Goal: Task Accomplishment & Management: Complete application form

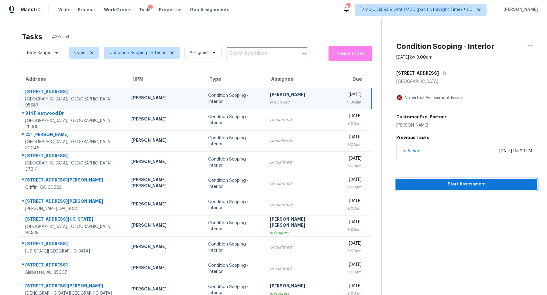
click at [421, 188] on button "Start Assessment" at bounding box center [466, 184] width 141 height 11
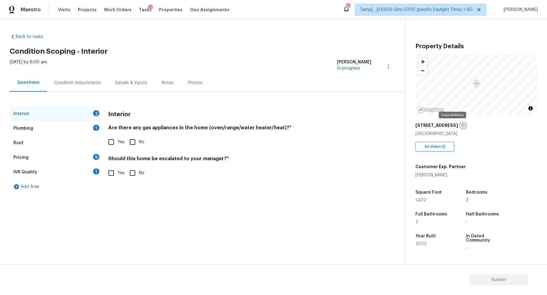
click at [461, 125] on button "button" at bounding box center [463, 125] width 5 height 5
click at [125, 144] on div "Yes No" at bounding box center [239, 142] width 263 height 13
click at [119, 144] on span "Yes" at bounding box center [121, 142] width 7 height 6
click at [118, 144] on input "Yes" at bounding box center [111, 142] width 13 height 13
checkbox input "true"
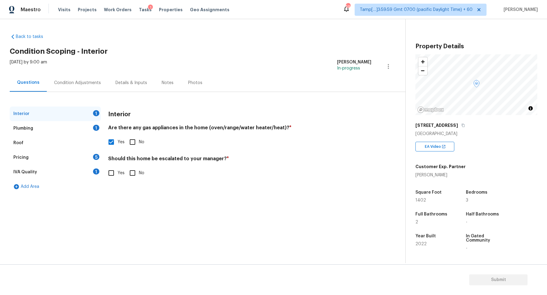
click at [136, 174] on input "No" at bounding box center [132, 173] width 13 height 13
checkbox input "true"
click at [83, 119] on div "Interior" at bounding box center [55, 114] width 91 height 15
click at [86, 129] on div "Plumbing 1" at bounding box center [55, 128] width 91 height 15
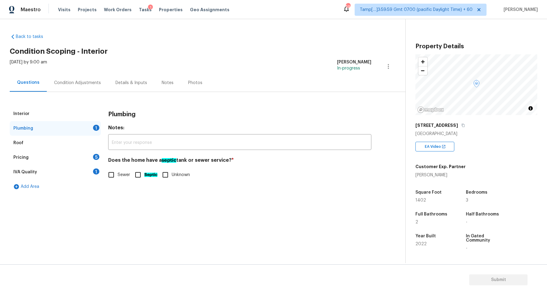
click at [111, 172] on input "Sewer" at bounding box center [111, 175] width 13 height 13
checkbox input "true"
click at [82, 160] on div "Pricing 5" at bounding box center [55, 157] width 91 height 15
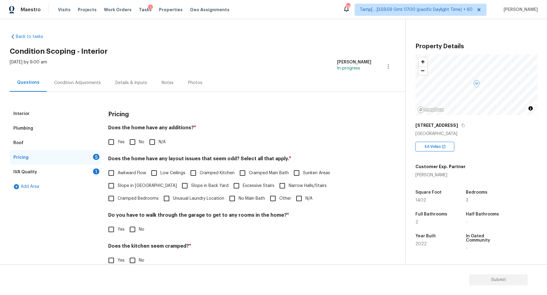
click at [141, 138] on label "No" at bounding box center [135, 142] width 18 height 13
click at [139, 138] on input "No" at bounding box center [132, 142] width 13 height 13
checkbox input "true"
click at [119, 142] on span "Yes" at bounding box center [121, 143] width 7 height 6
click at [118, 142] on input "Yes" at bounding box center [111, 142] width 13 height 13
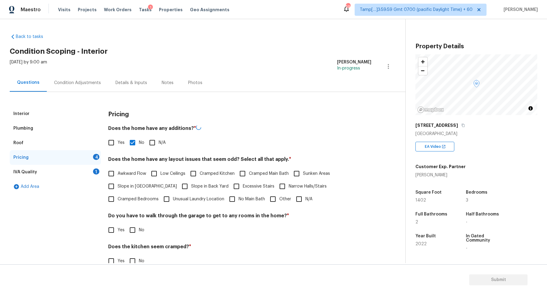
checkbox input "true"
checkbox input "false"
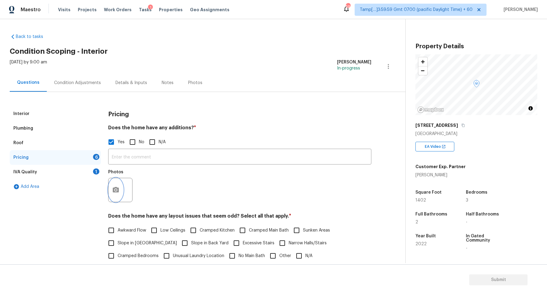
click at [112, 187] on button "button" at bounding box center [116, 190] width 15 height 24
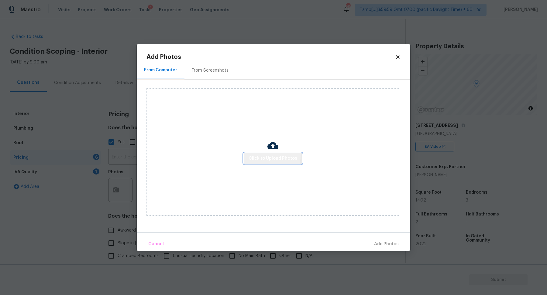
click at [257, 154] on button "Click to Upload Photos" at bounding box center [273, 158] width 58 height 11
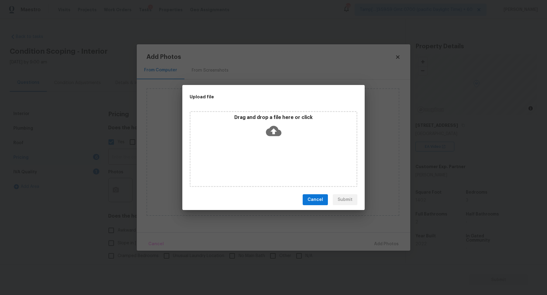
click at [283, 131] on div "Drag and drop a file here or click" at bounding box center [274, 128] width 166 height 26
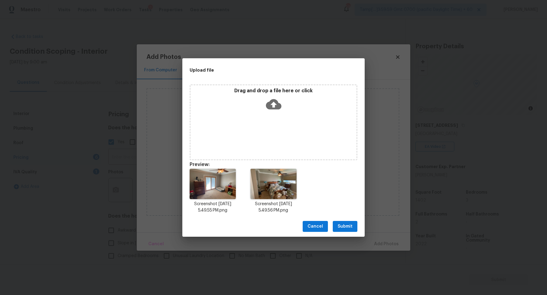
click at [351, 230] on span "Submit" at bounding box center [345, 227] width 15 height 8
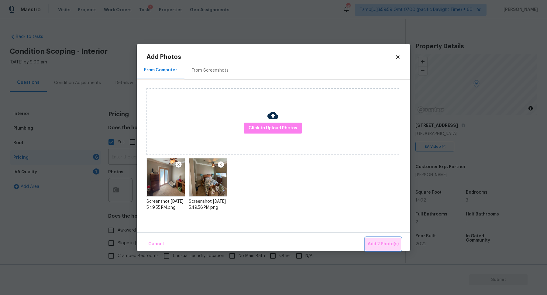
click at [375, 240] on button "Add 2 Photo(s)" at bounding box center [383, 244] width 36 height 13
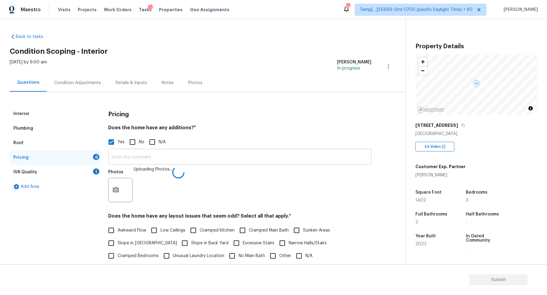
click at [184, 163] on input "text" at bounding box center [239, 157] width 263 height 14
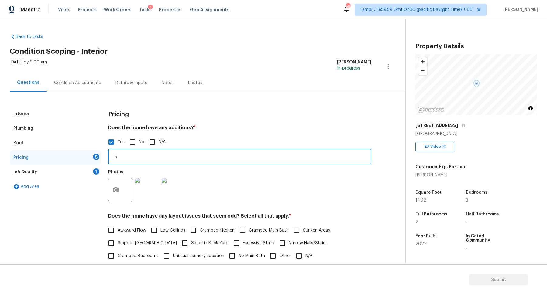
type input "T"
paste input "A secondary bedroom and the master bedroom were joined to make a much bigger ma…"
type input "A secondary bedroom and the master bedroom were joined to make a much bigger ma…"
click at [296, 202] on div "Photos" at bounding box center [239, 187] width 263 height 40
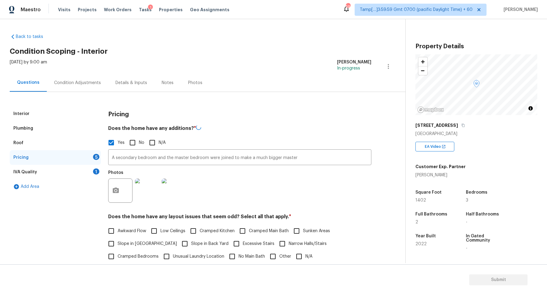
scroll to position [101, 0]
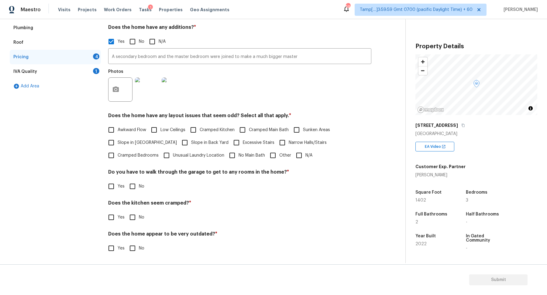
click at [130, 146] on label "Slope in [GEOGRAPHIC_DATA]" at bounding box center [141, 142] width 72 height 13
click at [118, 146] on input "Slope in [GEOGRAPHIC_DATA]" at bounding box center [111, 142] width 13 height 13
checkbox input "true"
click at [192, 145] on span "Slope in Back Yard" at bounding box center [209, 143] width 37 height 6
click at [191, 145] on input "Slope in Back Yard" at bounding box center [184, 143] width 13 height 13
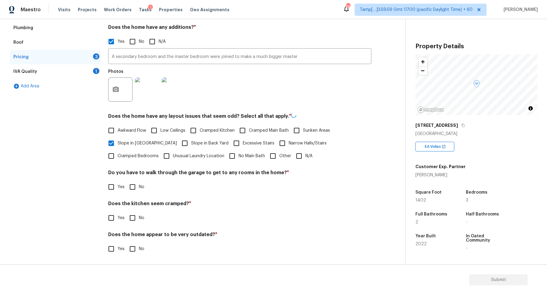
checkbox input "true"
click at [140, 188] on span "No" at bounding box center [141, 187] width 5 height 6
click at [139, 188] on input "No" at bounding box center [132, 186] width 13 height 13
checkbox input "true"
click at [126, 211] on input "No" at bounding box center [132, 217] width 13 height 13
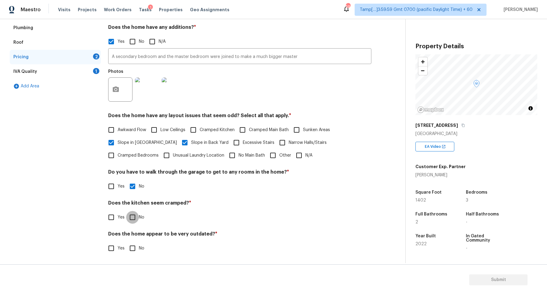
checkbox input "true"
click at [126, 243] on input "No" at bounding box center [132, 249] width 13 height 13
checkbox input "true"
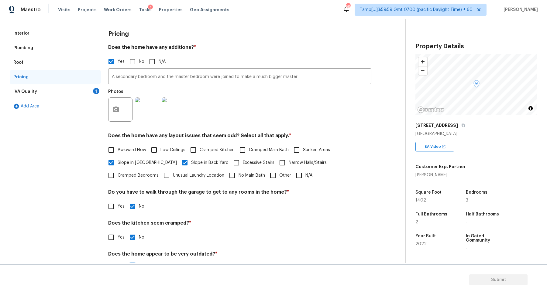
scroll to position [71, 0]
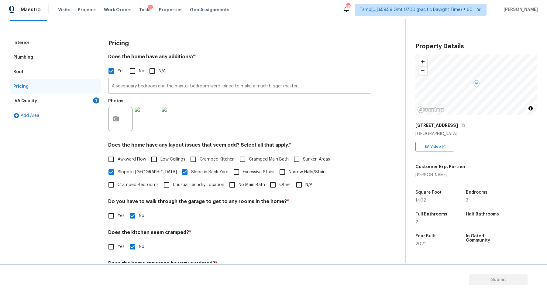
click at [87, 95] on div "IVA Quality 1" at bounding box center [55, 101] width 91 height 15
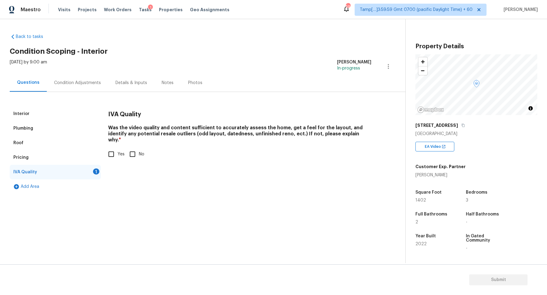
scroll to position [0, 0]
click at [111, 148] on input "Yes" at bounding box center [111, 154] width 13 height 13
checkbox input "true"
click at [88, 90] on div "Condition Adjustments" at bounding box center [77, 83] width 61 height 18
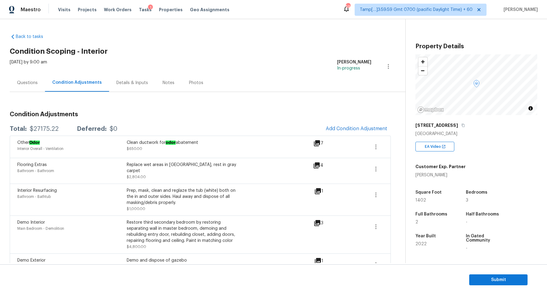
click at [322, 146] on div "7" at bounding box center [327, 143] width 29 height 7
click at [317, 144] on icon at bounding box center [317, 143] width 6 height 6
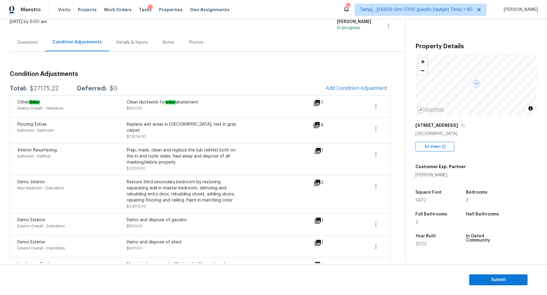
scroll to position [28, 0]
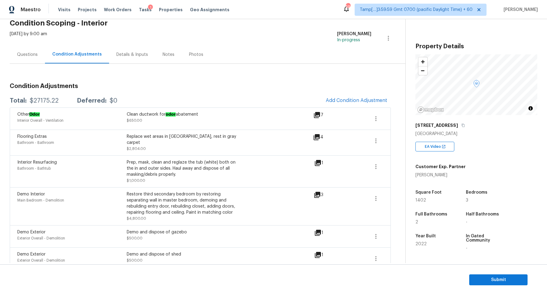
drag, startPoint x: 126, startPoint y: 115, endPoint x: 199, endPoint y: 114, distance: 73.0
click at [199, 114] on div "Other Odor Interior Overall - Ventilation Clean ductwork for odor abatement $65…" at bounding box center [126, 119] width 219 height 15
click at [133, 117] on div "Clean ductwork for odor abatement $650.00" at bounding box center [181, 119] width 109 height 15
drag, startPoint x: 127, startPoint y: 115, endPoint x: 201, endPoint y: 115, distance: 74.5
click at [201, 115] on div "Clean ductwork for odor abatement" at bounding box center [181, 115] width 109 height 6
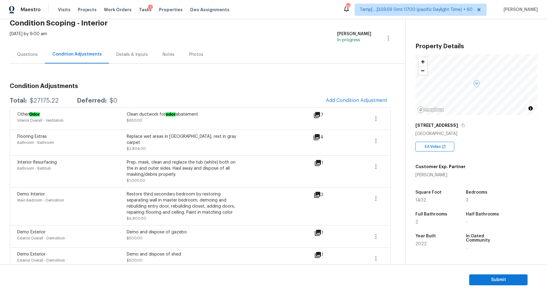
copy div "Clean ductwork for odor abatement"
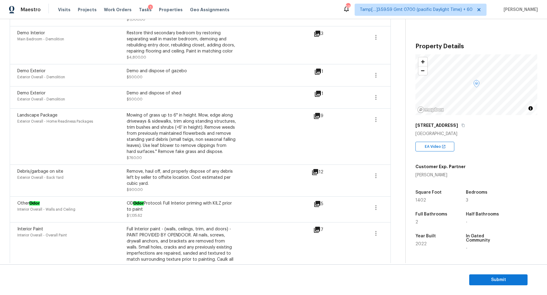
scroll to position [53, 0]
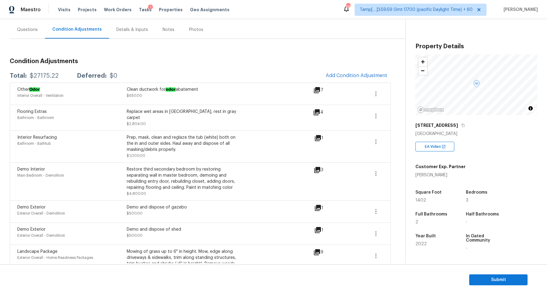
click at [36, 39] on div "Condition Adjustments Total: $27175.22 Deferred: $0 Add Condition Adjustment Ot…" at bounding box center [200, 285] width 381 height 492
click at [35, 37] on div "Questions" at bounding box center [27, 30] width 35 height 18
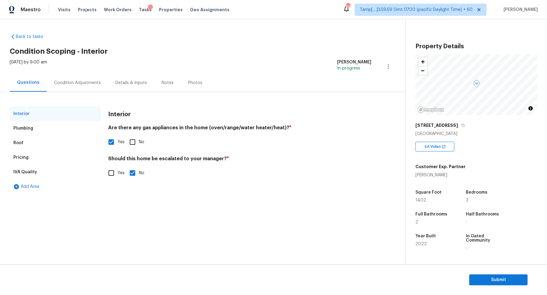
click at [69, 82] on div "Condition Adjustments" at bounding box center [77, 83] width 47 height 6
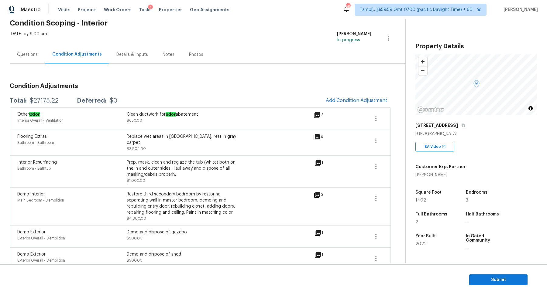
scroll to position [52, 0]
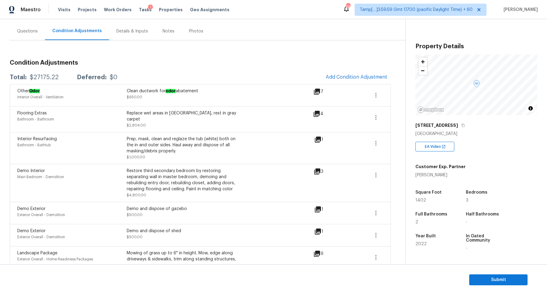
click at [28, 32] on div "Questions" at bounding box center [27, 31] width 21 height 6
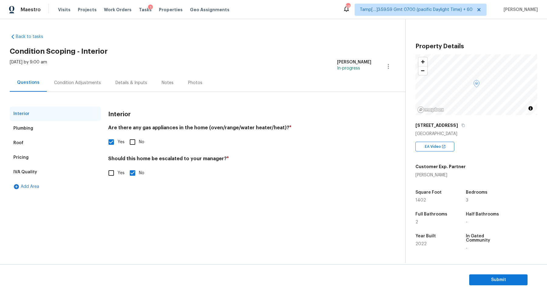
click at [94, 78] on div "Condition Adjustments" at bounding box center [77, 83] width 61 height 18
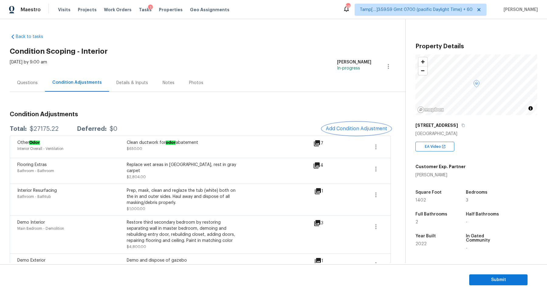
click at [378, 133] on button "Add Condition Adjustment" at bounding box center [356, 128] width 69 height 13
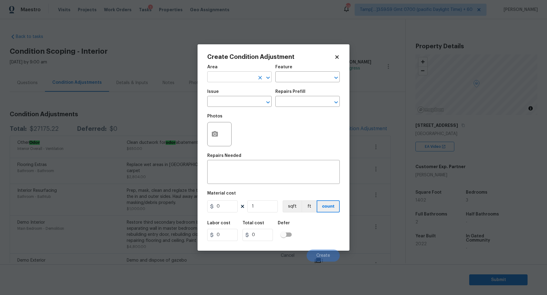
click at [235, 75] on input "text" at bounding box center [230, 77] width 47 height 9
click at [217, 98] on li "Interior Overall" at bounding box center [239, 101] width 64 height 10
type input "Interior Overall"
click at [217, 98] on input "text" at bounding box center [230, 102] width 47 height 9
drag, startPoint x: 217, startPoint y: 98, endPoint x: 256, endPoint y: 103, distance: 38.8
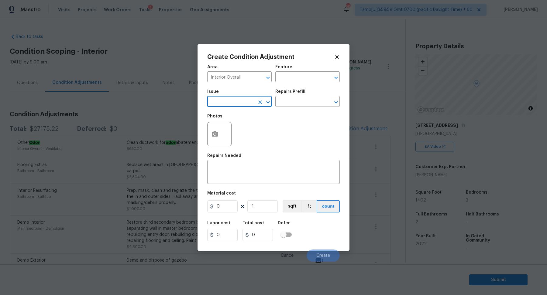
click at [246, 102] on input "text" at bounding box center [230, 102] width 47 height 9
click at [238, 126] on li "Light Pet Odor" at bounding box center [239, 130] width 64 height 10
type input "Light Pet Odor"
click at [298, 99] on input "text" at bounding box center [298, 102] width 47 height 9
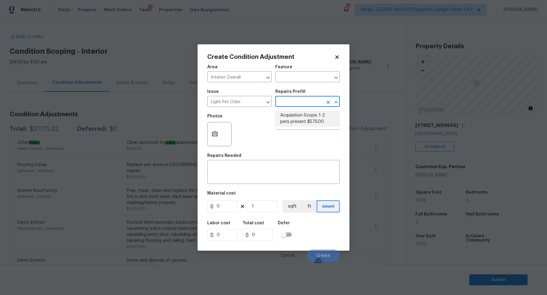
click at [300, 122] on li "Acquisition Scope: 1-2 pets present $575.00" at bounding box center [307, 119] width 64 height 16
type textarea "Acquisition Scope: 1-2 pets present"
type input "575"
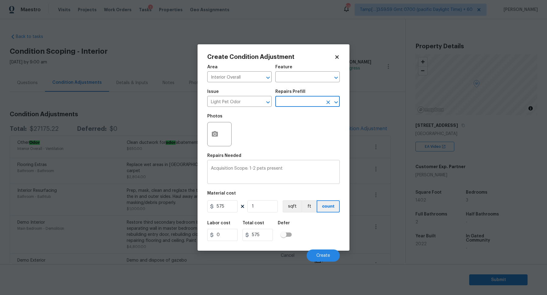
click at [305, 168] on textarea "Acquisition Scope: 1-2 pets present" at bounding box center [273, 173] width 125 height 13
click at [313, 228] on div "Labor cost 0 Total cost 575 Defer" at bounding box center [273, 231] width 133 height 27
click at [259, 207] on input "1" at bounding box center [262, 207] width 30 height 12
click at [306, 231] on div "Labor cost 0 Total cost 575 Defer" at bounding box center [273, 231] width 133 height 27
click at [328, 251] on button "Create" at bounding box center [323, 256] width 33 height 12
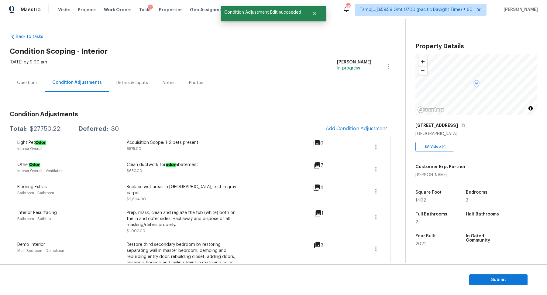
click at [31, 89] on div "Questions" at bounding box center [27, 83] width 35 height 18
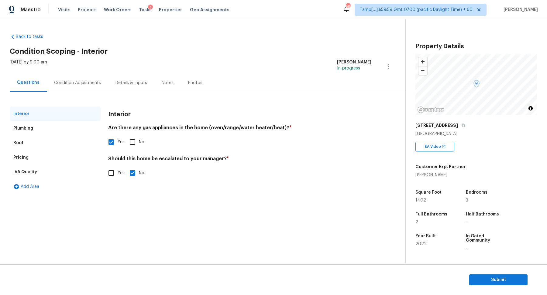
click at [73, 83] on div "Condition Adjustments" at bounding box center [77, 83] width 47 height 6
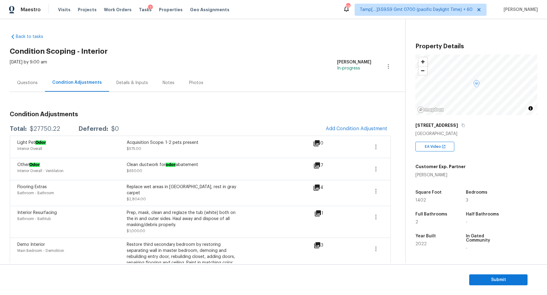
click at [45, 131] on div "$27750.22" at bounding box center [45, 129] width 30 height 6
copy div "$27750.22"
click at [24, 80] on div "Questions" at bounding box center [27, 83] width 21 height 6
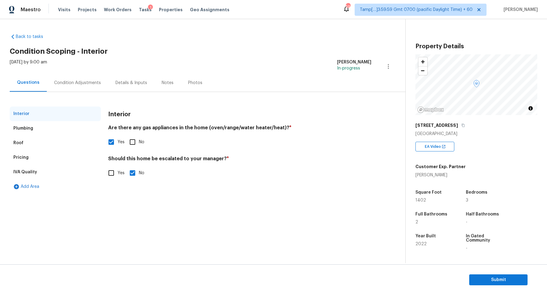
click at [26, 163] on div "Pricing" at bounding box center [55, 157] width 91 height 15
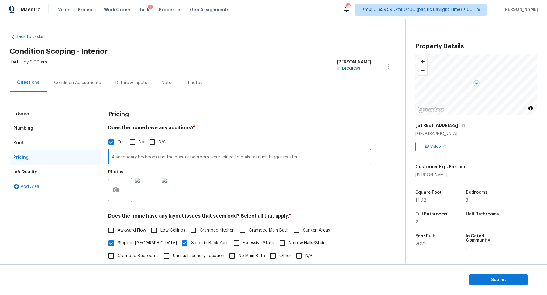
drag, startPoint x: 112, startPoint y: 158, endPoint x: 310, endPoint y: 158, distance: 198.5
click at [310, 158] on input "A secondary bedroom and the master bedroom were joined to make a much bigger ma…" at bounding box center [239, 157] width 263 height 14
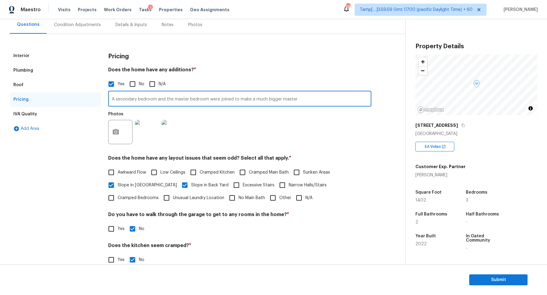
click at [76, 28] on div "Condition Adjustments" at bounding box center [77, 25] width 61 height 18
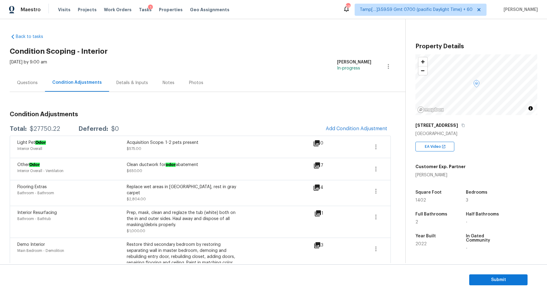
click at [36, 85] on div "Questions" at bounding box center [27, 83] width 21 height 6
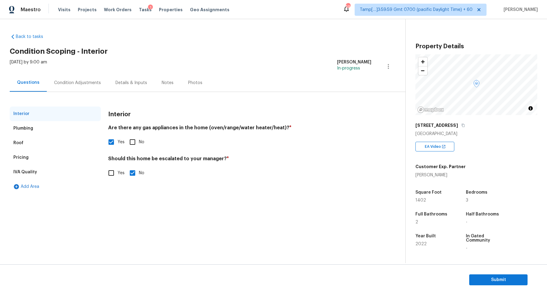
click at [48, 151] on div "Pricing" at bounding box center [55, 157] width 91 height 15
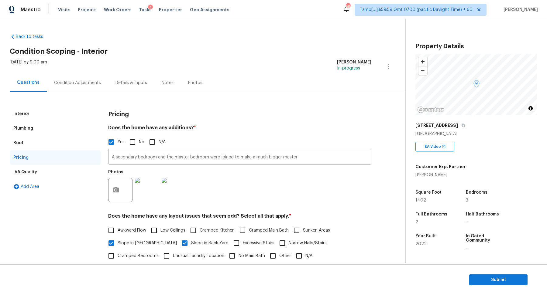
click at [73, 75] on div "Condition Adjustments" at bounding box center [77, 83] width 61 height 18
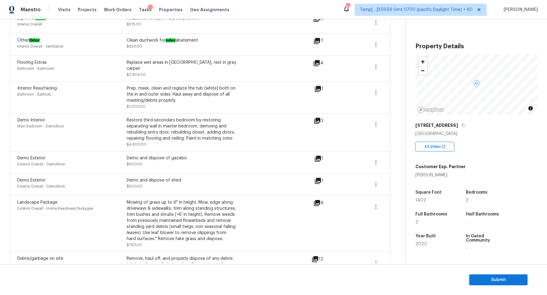
scroll to position [8, 0]
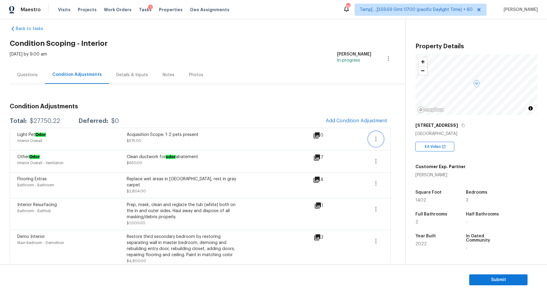
click at [373, 137] on icon "button" at bounding box center [375, 139] width 7 height 7
click at [391, 136] on div "Edit" at bounding box center [410, 138] width 47 height 6
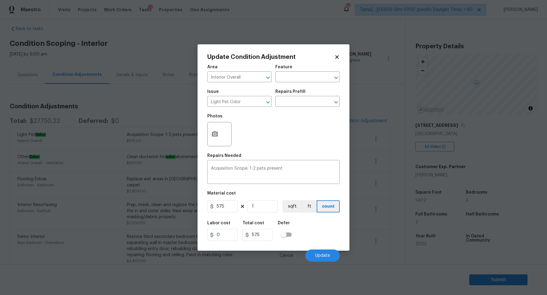
click at [136, 114] on body "Maestro Visits Projects Work Orders Tasks 1 Properties Geo Assignments 597 Tamp…" at bounding box center [273, 147] width 547 height 295
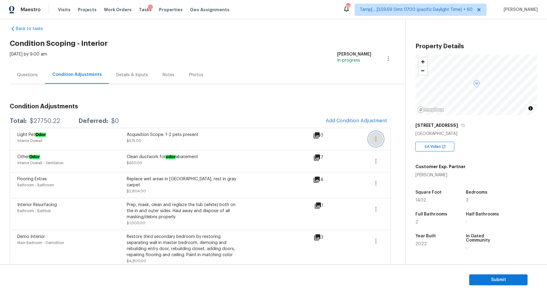
click at [376, 134] on button "button" at bounding box center [376, 139] width 15 height 15
click at [397, 142] on ul "Edit" at bounding box center [410, 138] width 55 height 12
click at [397, 141] on link "Edit" at bounding box center [411, 137] width 52 height 9
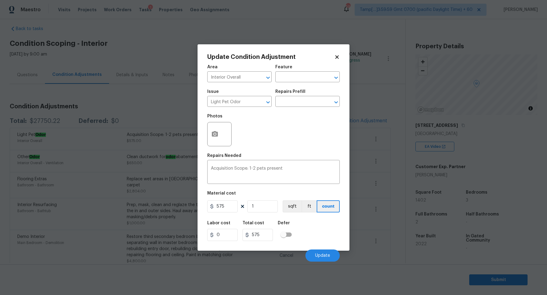
click at [164, 156] on body "Maestro Visits Projects Work Orders Tasks 1 Properties Geo Assignments 597 Tamp…" at bounding box center [273, 147] width 547 height 295
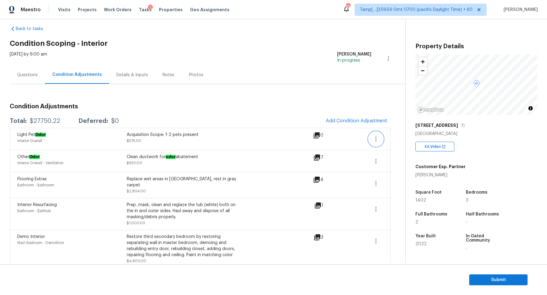
click at [378, 139] on icon "button" at bounding box center [375, 139] width 7 height 7
click at [401, 138] on div "Edit" at bounding box center [410, 138] width 47 height 6
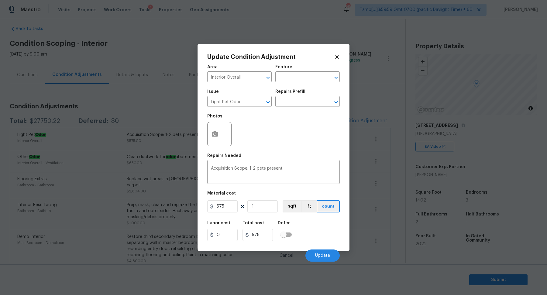
click at [220, 216] on div "Area Interior Overall ​ Feature ​ Issue Light Pet Odor ​ Repairs Prefill ​ Phot…" at bounding box center [273, 161] width 133 height 201
click at [228, 212] on input "575" at bounding box center [222, 207] width 30 height 12
type input "1"
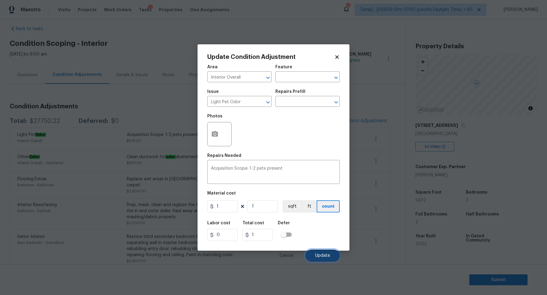
click at [316, 252] on button "Update" at bounding box center [322, 256] width 34 height 12
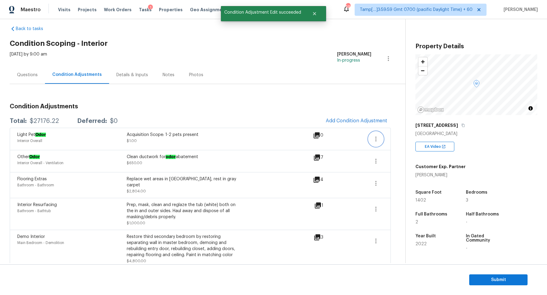
click at [375, 139] on icon "button" at bounding box center [375, 139] width 7 height 7
click at [404, 136] on div "Edit" at bounding box center [410, 138] width 47 height 6
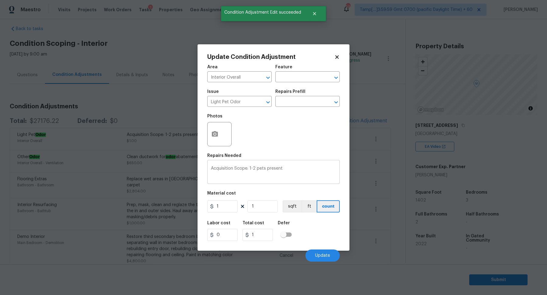
click at [267, 168] on textarea "Acquisition Scope: 1-2 pets present" at bounding box center [273, 173] width 125 height 13
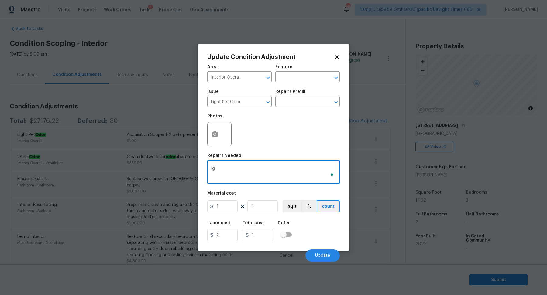
type textarea "I"
type textarea "Disregard - Duplicate scope"
click at [329, 252] on button "Update" at bounding box center [322, 256] width 34 height 12
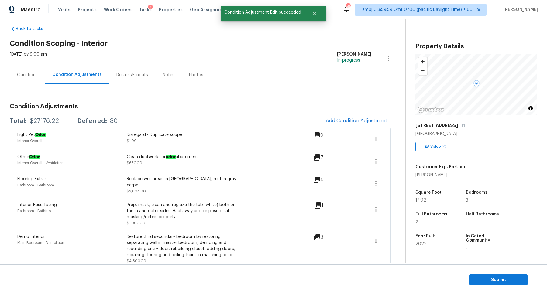
click at [55, 121] on div "$27176.22" at bounding box center [44, 121] width 29 height 6
copy div "$27176.22"
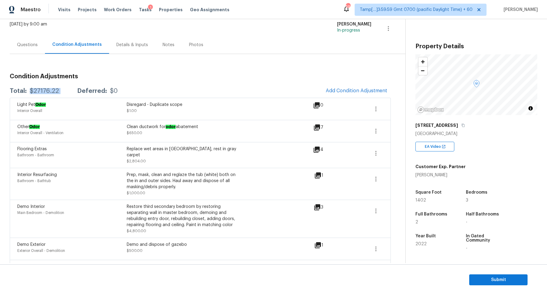
scroll to position [27, 0]
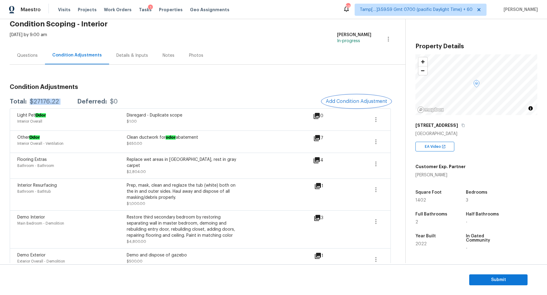
click at [343, 107] on button "Add Condition Adjustment" at bounding box center [356, 101] width 69 height 13
click at [148, 172] on body "Maestro Visits Projects Work Orders Tasks 1 Properties Geo Assignments 597 Tamp…" at bounding box center [273, 147] width 547 height 295
click at [378, 183] on button "button" at bounding box center [376, 190] width 15 height 15
click at [400, 180] on ul "Edit" at bounding box center [410, 184] width 55 height 12
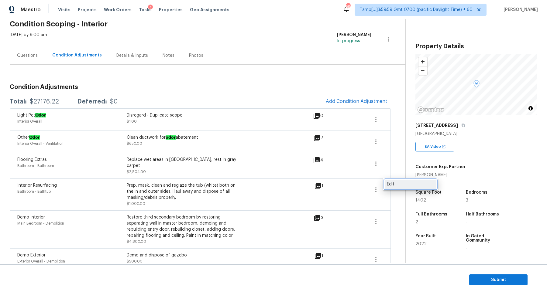
click at [400, 181] on link "Edit" at bounding box center [411, 184] width 52 height 9
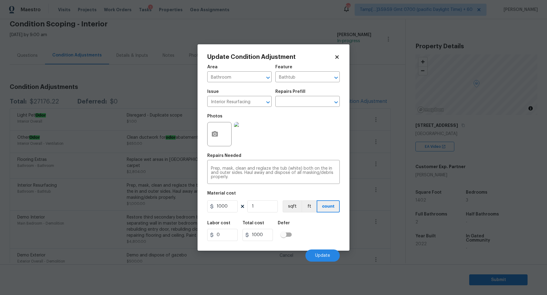
click at [391, 191] on body "Maestro Visits Projects Work Orders Tasks 1 Properties Geo Assignments 597 Tamp…" at bounding box center [273, 147] width 547 height 295
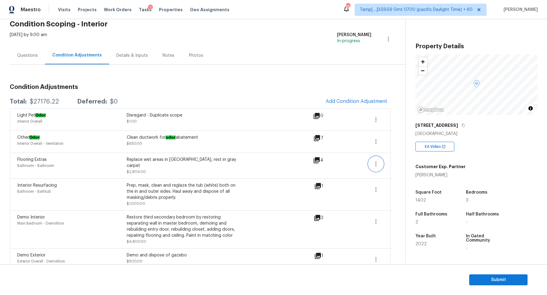
click at [375, 166] on icon "button" at bounding box center [375, 163] width 7 height 7
click at [384, 165] on ul "Edit" at bounding box center [410, 162] width 55 height 12
click at [391, 165] on div "Edit" at bounding box center [410, 162] width 47 height 6
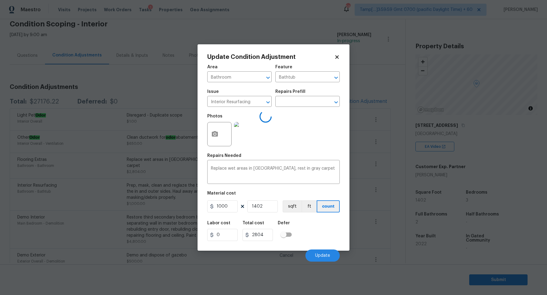
type input "Bathroom"
type input "Flooring Extras"
type input "2"
click at [379, 172] on body "Maestro Visits Projects Work Orders Tasks 1 Properties Geo Assignments 597 Tamp…" at bounding box center [273, 147] width 547 height 295
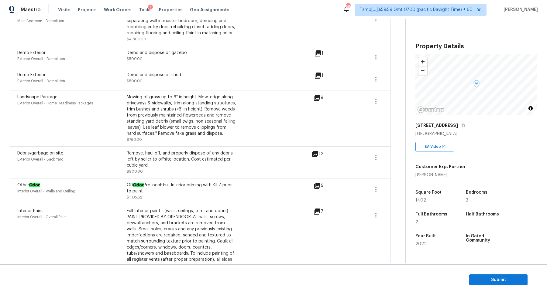
scroll to position [250, 0]
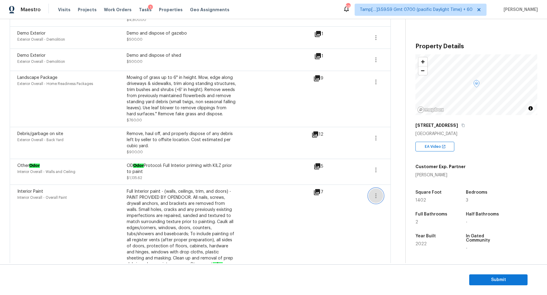
click at [374, 194] on icon "button" at bounding box center [375, 195] width 7 height 7
click at [384, 194] on ul "Edit" at bounding box center [410, 191] width 55 height 12
click at [387, 192] on div "Edit" at bounding box center [410, 191] width 47 height 6
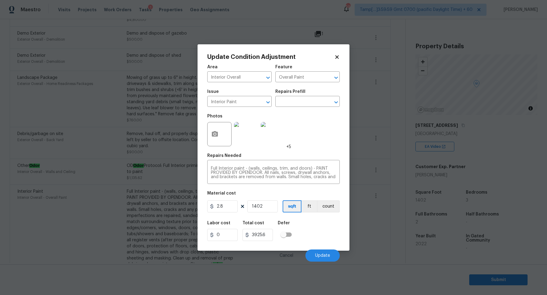
click at [387, 192] on body "Maestro Visits Projects Work Orders Tasks 1 Properties Geo Assignments 597 Tamp…" at bounding box center [273, 147] width 547 height 295
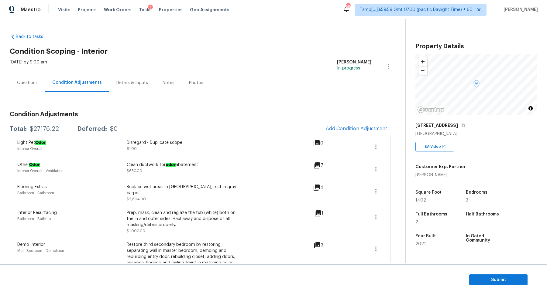
scroll to position [198, 0]
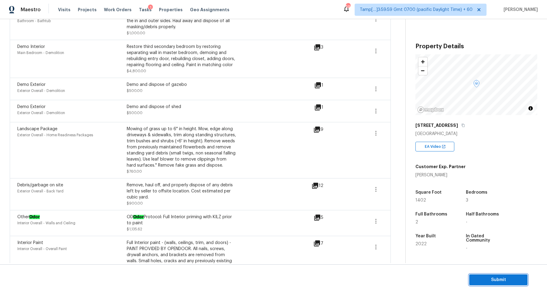
click at [479, 280] on span "Submit" at bounding box center [498, 281] width 49 height 8
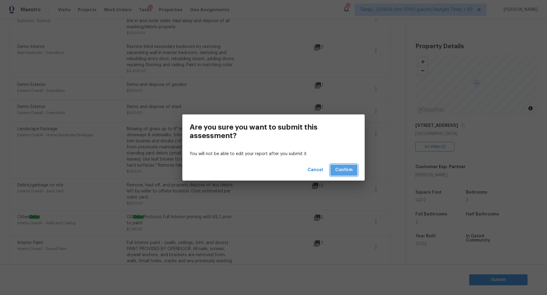
click at [347, 171] on span "Confirm" at bounding box center [343, 171] width 17 height 8
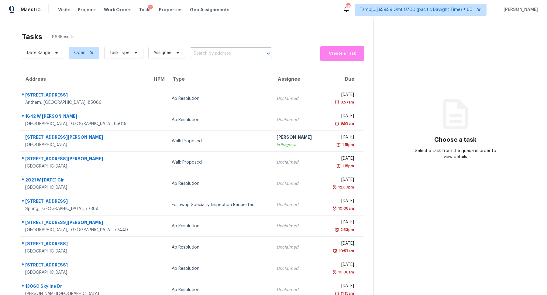
click at [208, 50] on input "text" at bounding box center [222, 53] width 65 height 9
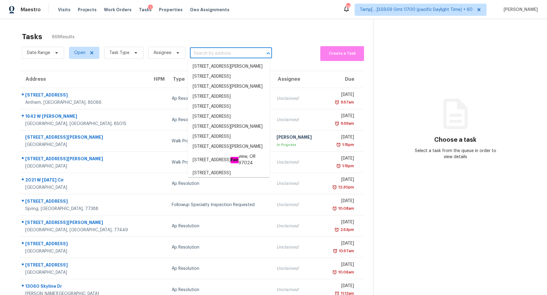
paste input "624 Larch Looper Dr, Griffin, GA 30223"
type input "624 Larch Looper Dr, Griffin, GA 30223"
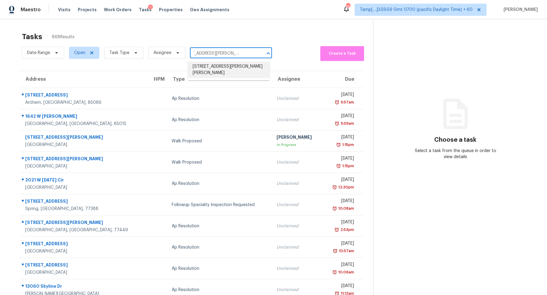
click at [229, 67] on li "624 Larch Looper Dr, Griffin, GA 30223" at bounding box center [229, 70] width 82 height 16
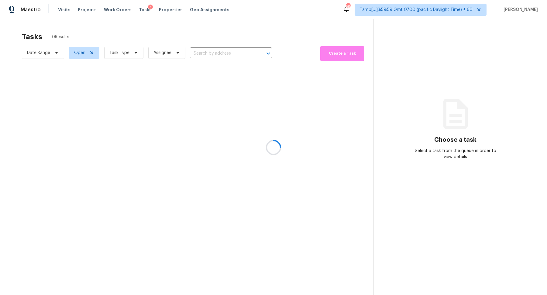
type input "624 Larch Looper Dr, Griffin, GA 30223"
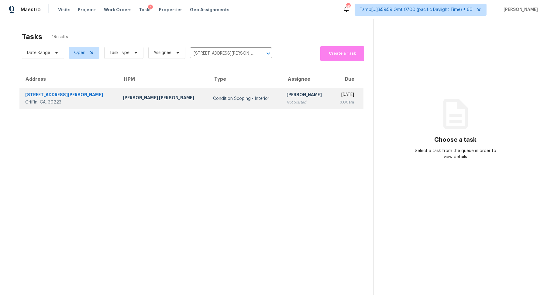
click at [218, 91] on td "Condition Scoping - Interior" at bounding box center [245, 98] width 74 height 21
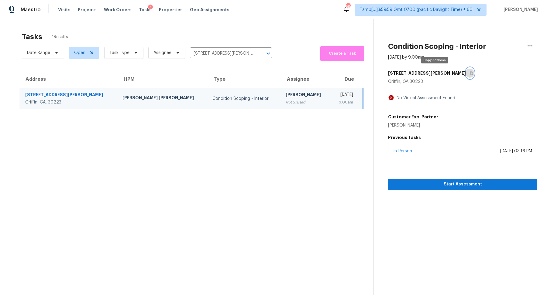
click at [466, 74] on button "button" at bounding box center [470, 73] width 8 height 11
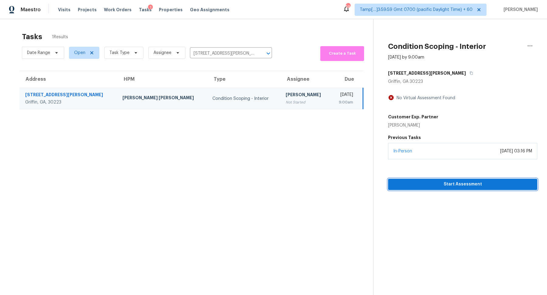
click at [421, 183] on span "Start Assessment" at bounding box center [463, 185] width 140 height 8
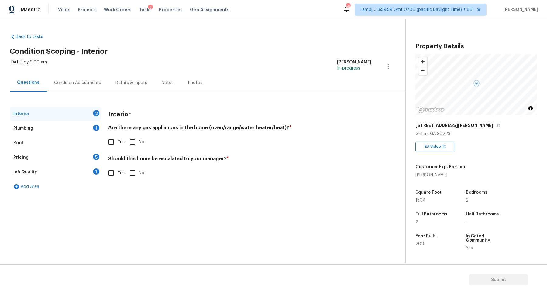
click at [111, 147] on input "Yes" at bounding box center [111, 142] width 13 height 13
checkbox input "true"
click at [134, 167] on input "No" at bounding box center [132, 173] width 13 height 13
checkbox input "true"
click at [76, 126] on div "Plumbing 1" at bounding box center [55, 128] width 91 height 15
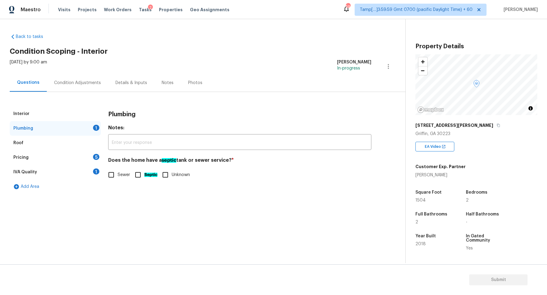
click at [114, 174] on input "Sewer" at bounding box center [111, 175] width 13 height 13
checkbox input "true"
click at [97, 158] on div "5" at bounding box center [96, 157] width 6 height 6
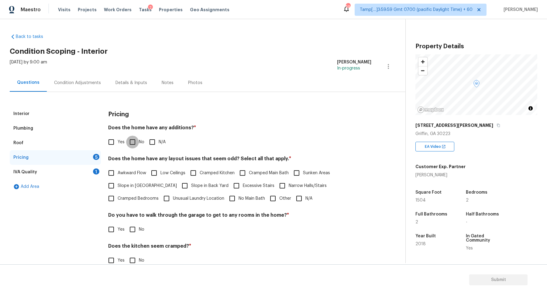
click at [132, 147] on input "No" at bounding box center [132, 142] width 13 height 13
checkbox input "true"
click at [136, 184] on span "Slope in Front Yard" at bounding box center [147, 187] width 59 height 6
click at [118, 183] on input "Slope in Front Yard" at bounding box center [111, 186] width 13 height 13
checkbox input "true"
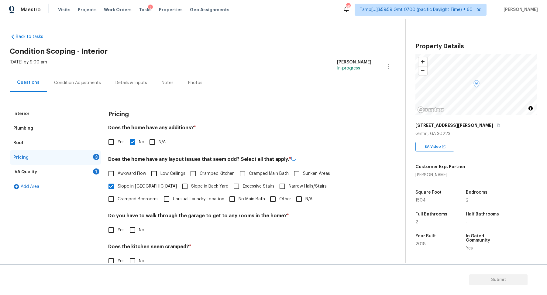
click at [191, 184] on span "Slope in Back Yard" at bounding box center [209, 187] width 37 height 6
click at [182, 183] on input "Slope in Back Yard" at bounding box center [184, 186] width 13 height 13
checkbox input "true"
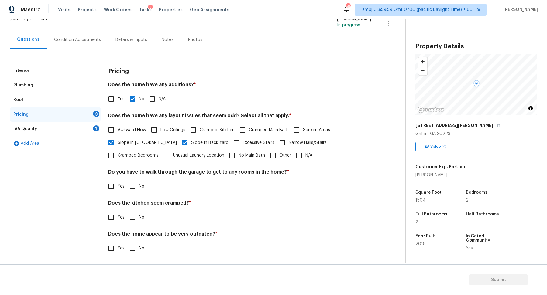
click at [143, 192] on label "No" at bounding box center [135, 186] width 18 height 13
click at [139, 192] on input "No" at bounding box center [132, 186] width 13 height 13
checkbox input "true"
click at [126, 211] on input "No" at bounding box center [132, 217] width 13 height 13
checkbox input "true"
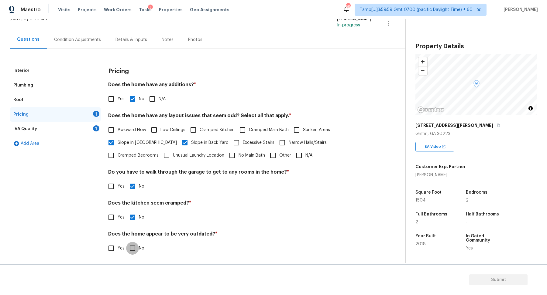
click at [126, 242] on input "No" at bounding box center [132, 248] width 13 height 13
checkbox input "true"
click at [89, 127] on div "IVA Quality 1" at bounding box center [55, 129] width 91 height 15
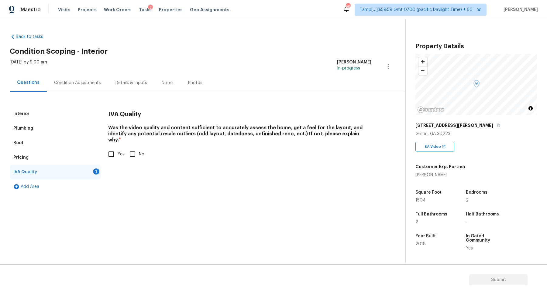
scroll to position [0, 0]
click at [116, 149] on input "Yes" at bounding box center [111, 154] width 13 height 13
checkbox input "true"
click at [67, 80] on div "Condition Adjustments" at bounding box center [77, 83] width 47 height 6
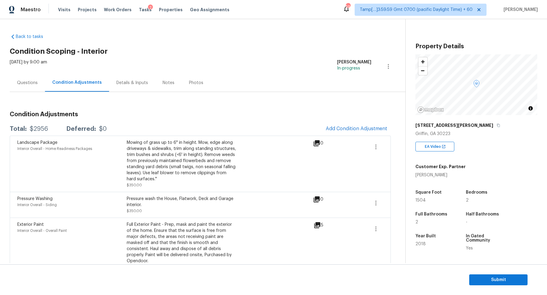
scroll to position [6, 0]
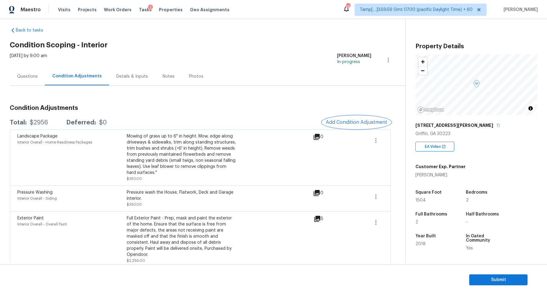
click at [348, 120] on span "Add Condition Adjustment" at bounding box center [356, 122] width 61 height 5
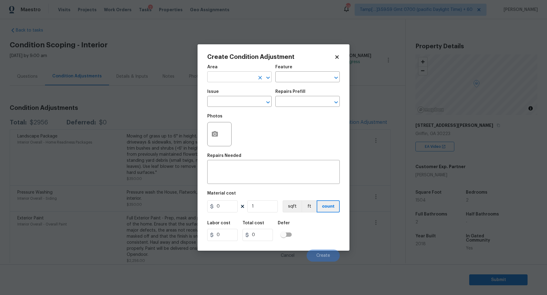
click at [234, 80] on input "text" at bounding box center [230, 77] width 47 height 9
click at [235, 104] on li "Interior Overall" at bounding box center [239, 101] width 64 height 10
type input "Interior Overall"
click at [235, 104] on input "text" at bounding box center [230, 102] width 47 height 9
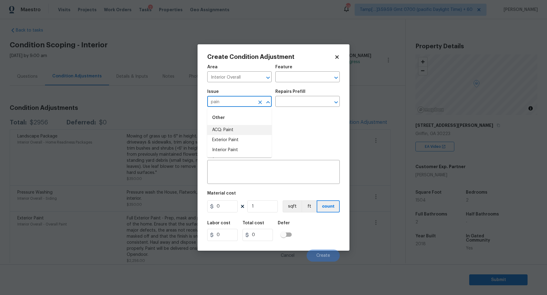
click at [241, 129] on li "ACQ: Paint" at bounding box center [239, 130] width 64 height 10
type input "ACQ: Paint"
click at [306, 98] on input "text" at bounding box center [298, 102] width 47 height 9
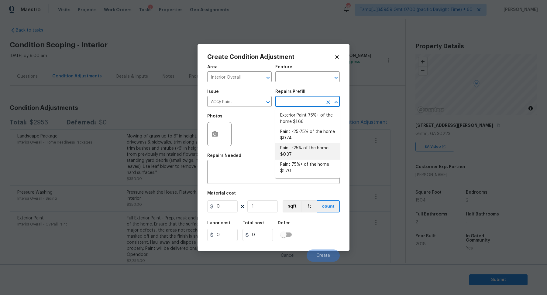
click at [307, 157] on li "Paint ~25% of the home $0.37" at bounding box center [307, 151] width 64 height 16
type input "Acquisition"
type textarea "Acquisition Scope: ~25% of the home needs interior paint"
type input "0.37"
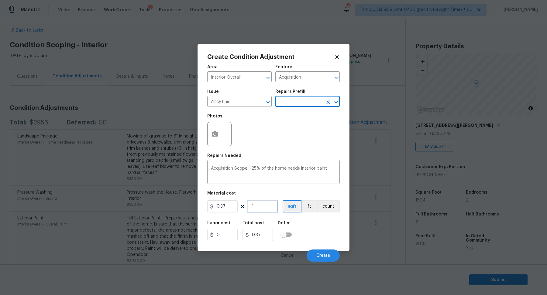
click at [267, 208] on input "1" at bounding box center [262, 207] width 30 height 12
type input "15"
type input "5.55"
type input "150"
type input "55.5"
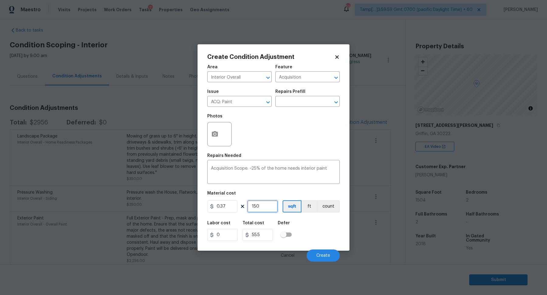
type input "1504"
type input "556.48"
type input "1504"
click at [332, 250] on button "Create" at bounding box center [323, 256] width 33 height 12
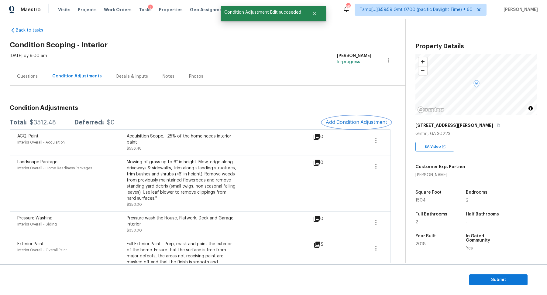
click at [352, 120] on span "Add Condition Adjustment" at bounding box center [356, 122] width 61 height 5
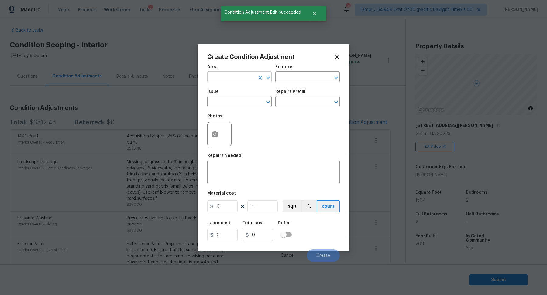
click at [235, 77] on input "text" at bounding box center [230, 77] width 47 height 9
click at [249, 102] on li "Interior Overall" at bounding box center [239, 101] width 64 height 10
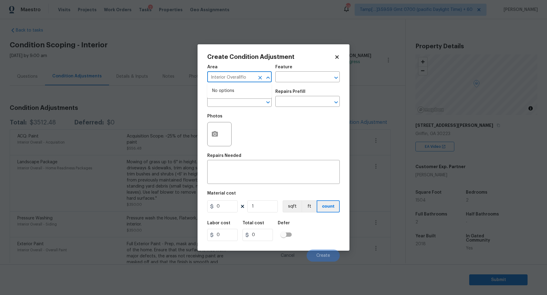
type input "Interior Overall"
click at [291, 143] on div "Photos" at bounding box center [273, 131] width 133 height 40
click at [240, 107] on body "Maestro Visits Projects Work Orders Tasks 2 Properties Geo Assignments 594 Tamp…" at bounding box center [273, 147] width 547 height 295
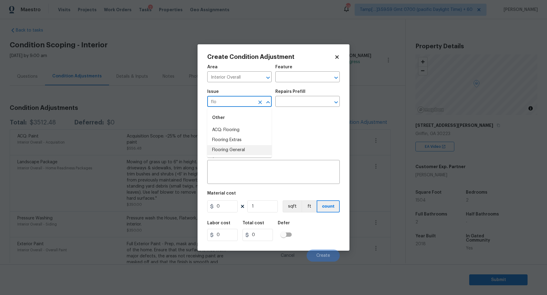
click at [247, 149] on li "Flooring General" at bounding box center [239, 150] width 64 height 10
type input "Flooring General"
click at [301, 104] on input "text" at bounding box center [298, 102] width 47 height 9
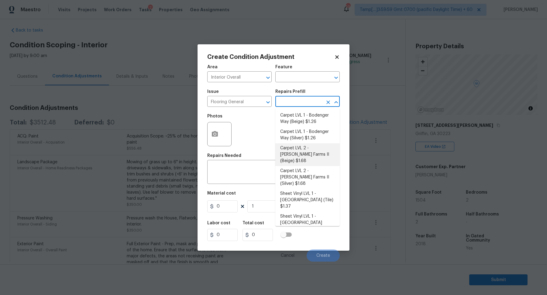
click at [303, 157] on li "Carpet LVL 2 - Abshire Farms II (Beige) $1.68" at bounding box center [307, 154] width 64 height 23
type input "Overall Flooring"
type textarea "Install new carpet (Abshire Farms II - 749 Stony Glade) at all previously carpe…"
type input "1.68"
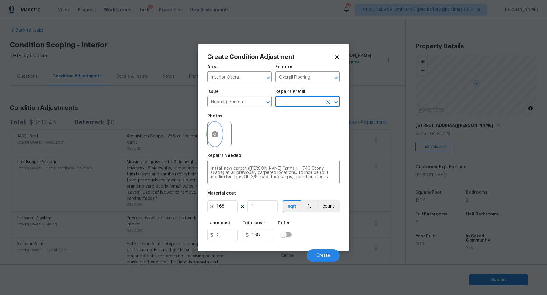
click at [218, 137] on icon "button" at bounding box center [214, 134] width 7 height 7
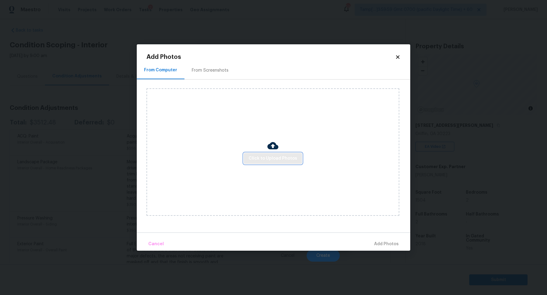
click at [257, 153] on button "Click to Upload Photos" at bounding box center [273, 158] width 58 height 11
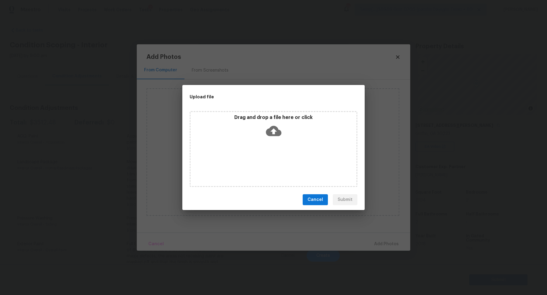
click at [280, 141] on div "Drag and drop a file here or click" at bounding box center [274, 149] width 168 height 76
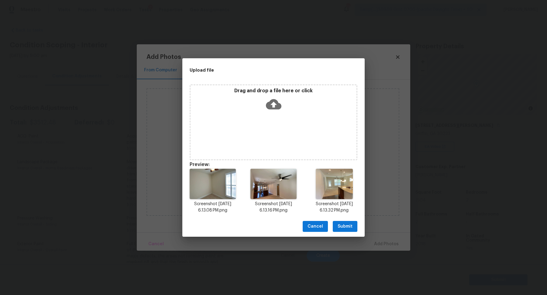
click at [348, 226] on span "Submit" at bounding box center [345, 227] width 15 height 8
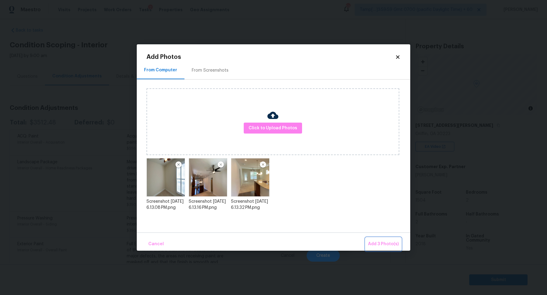
click at [376, 241] on span "Add 3 Photo(s)" at bounding box center [383, 245] width 31 height 8
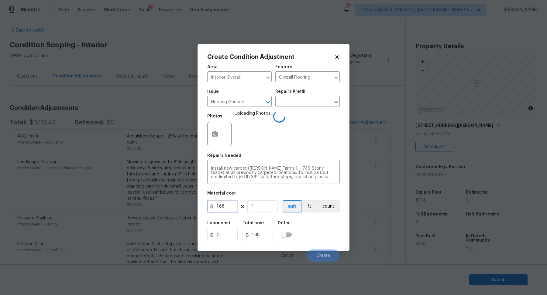
click at [223, 207] on input "1.68" at bounding box center [222, 207] width 30 height 12
type input "1100"
click at [315, 233] on div "Labor cost 0 Total cost 1100 Defer" at bounding box center [273, 231] width 133 height 27
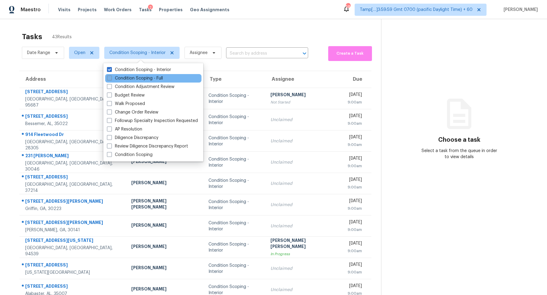
click at [153, 78] on label "Condition Scoping - Full" at bounding box center [135, 78] width 56 height 6
click at [111, 78] on input "Condition Scoping - Full" at bounding box center [109, 77] width 4 height 4
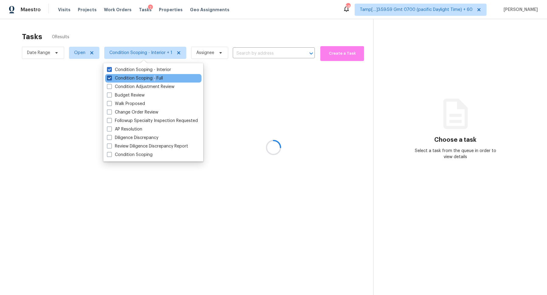
click at [153, 78] on label "Condition Scoping - Full" at bounding box center [135, 78] width 56 height 6
click at [111, 78] on input "Condition Scoping - Full" at bounding box center [109, 77] width 4 height 4
checkbox input "false"
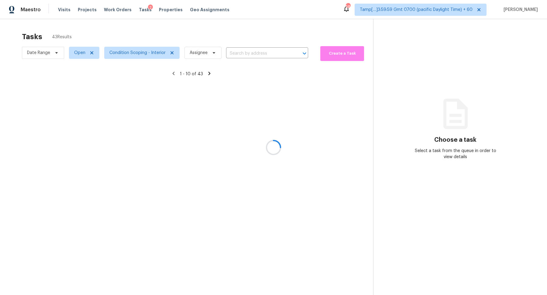
click at [213, 37] on div at bounding box center [273, 147] width 547 height 295
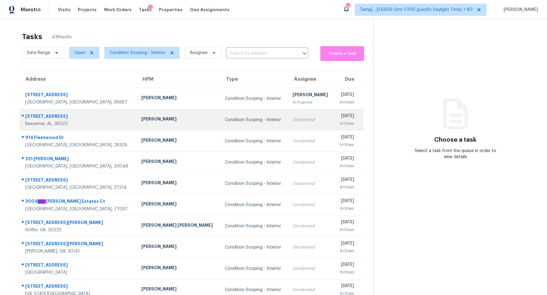
scroll to position [21, 0]
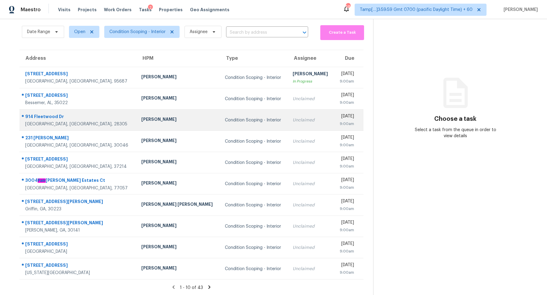
click at [288, 110] on td "Unclaimed" at bounding box center [311, 120] width 46 height 21
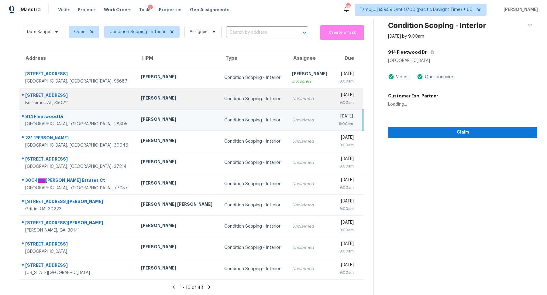
click at [293, 101] on td "Unclaimed" at bounding box center [310, 98] width 46 height 21
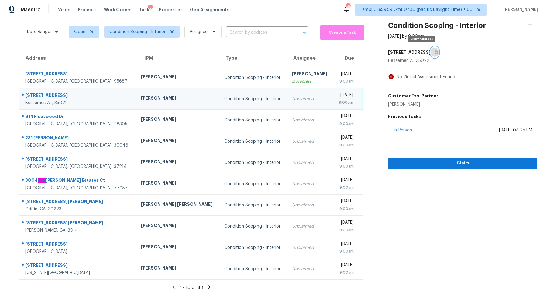
click at [431, 55] on button "button" at bounding box center [435, 52] width 8 height 11
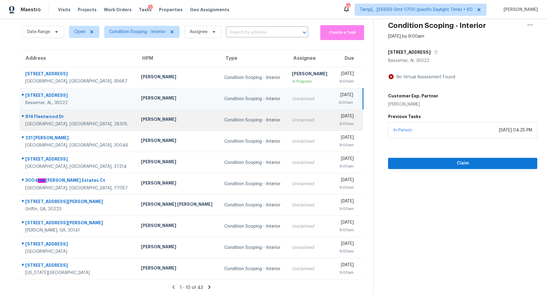
click at [292, 119] on div "Unclaimed" at bounding box center [310, 120] width 36 height 6
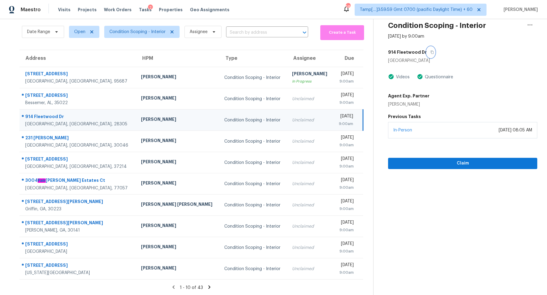
click at [427, 54] on button "button" at bounding box center [431, 52] width 8 height 11
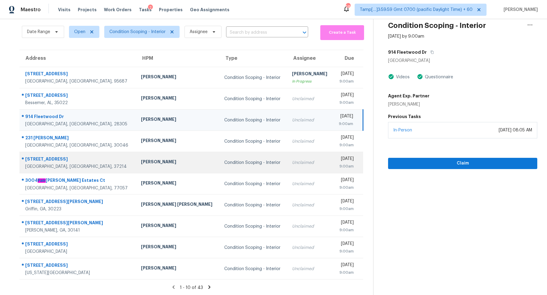
click at [287, 157] on td "Unclaimed" at bounding box center [310, 162] width 46 height 21
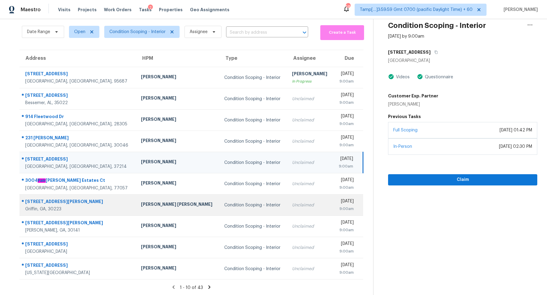
click at [243, 197] on td "Condition Scoping - Interior" at bounding box center [253, 205] width 68 height 21
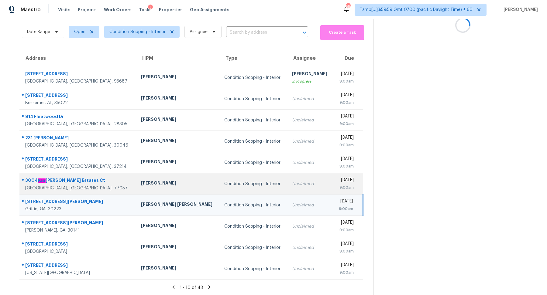
click at [287, 189] on td "Unclaimed" at bounding box center [310, 184] width 46 height 21
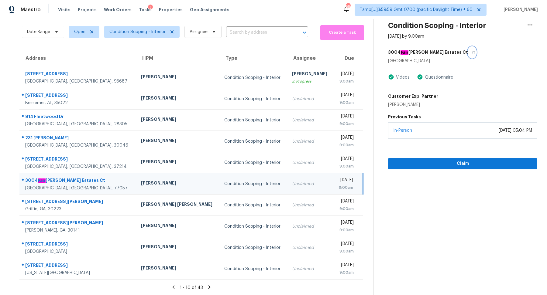
click at [472, 52] on icon "button" at bounding box center [473, 52] width 3 height 3
click at [424, 167] on button "Claim" at bounding box center [462, 163] width 149 height 11
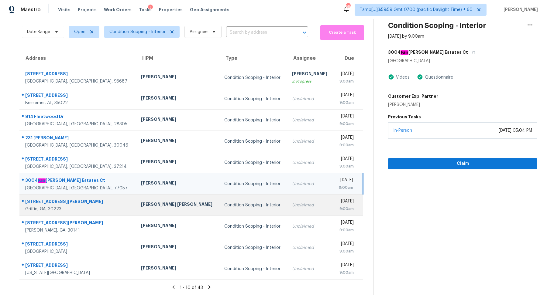
click at [338, 203] on div "Wed, Sep 17th 2025" at bounding box center [346, 202] width 16 height 8
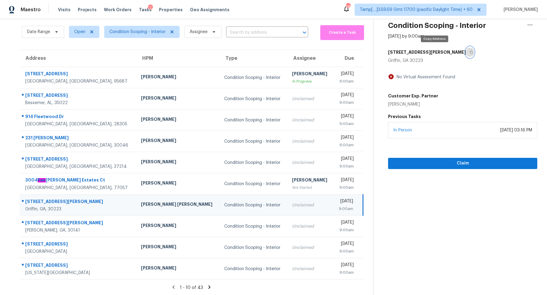
click at [466, 56] on button "button" at bounding box center [470, 52] width 8 height 11
click at [403, 161] on span "Claim" at bounding box center [463, 164] width 140 height 8
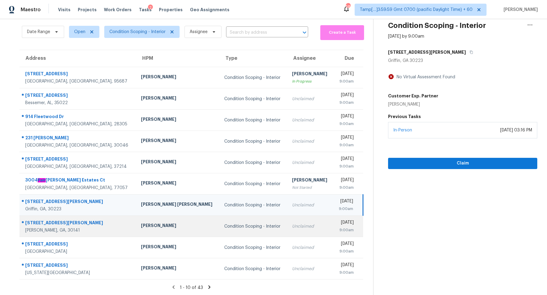
click at [287, 221] on td "Unclaimed" at bounding box center [310, 226] width 46 height 21
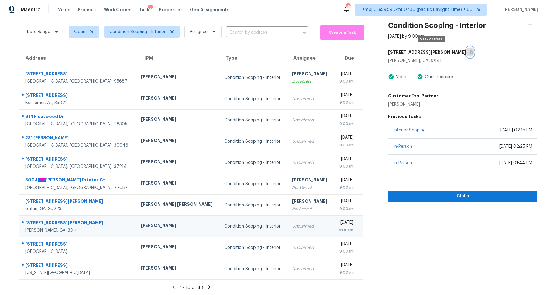
click at [466, 52] on button "button" at bounding box center [470, 52] width 8 height 11
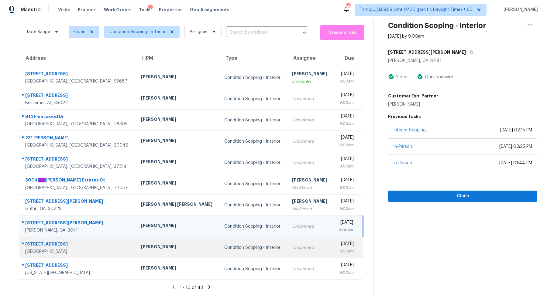
click at [292, 246] on div "Unclaimed" at bounding box center [310, 248] width 36 height 6
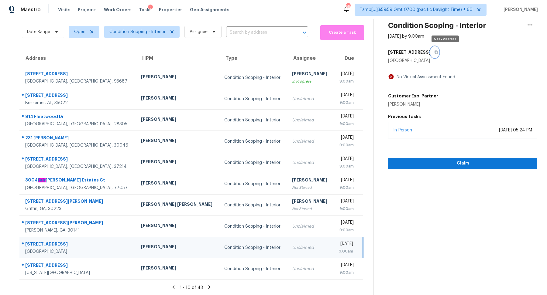
click at [439, 54] on button "button" at bounding box center [435, 52] width 8 height 11
click at [418, 167] on button "Claim" at bounding box center [462, 163] width 149 height 11
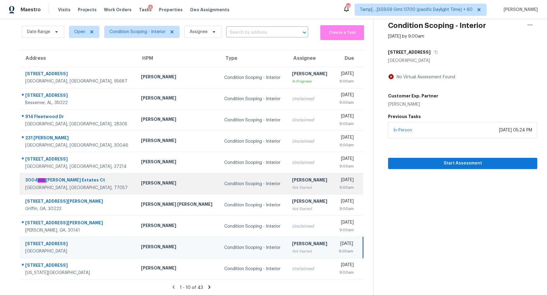
click at [333, 192] on td "Wed, Sep 17th 2025 9:00am" at bounding box center [348, 184] width 30 height 21
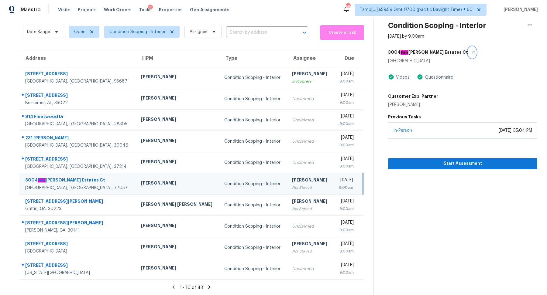
click at [468, 54] on button "button" at bounding box center [472, 52] width 8 height 11
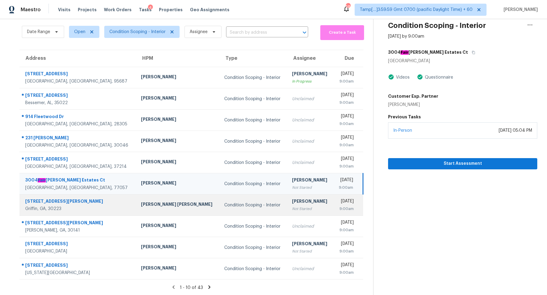
click at [287, 198] on td "Hariharan GV Not Started" at bounding box center [310, 205] width 46 height 21
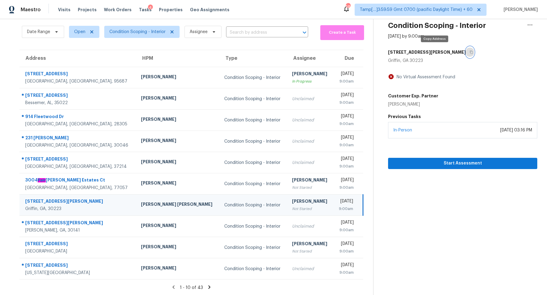
click at [470, 53] on icon "button" at bounding box center [472, 52] width 4 height 4
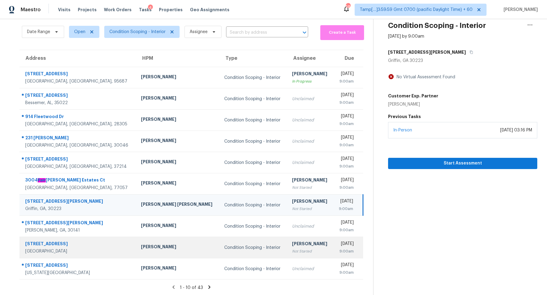
click at [239, 239] on td "Condition Scoping - Interior" at bounding box center [253, 247] width 68 height 21
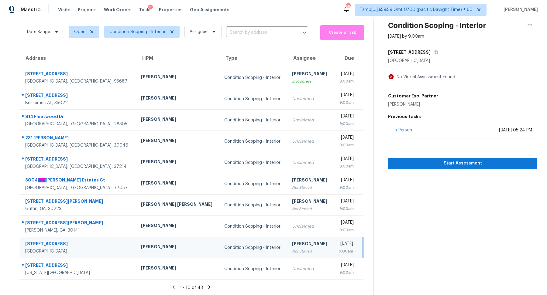
click at [452, 53] on div "1600 Remington Trace Dr" at bounding box center [462, 52] width 149 height 11
click at [439, 53] on button "button" at bounding box center [435, 52] width 8 height 11
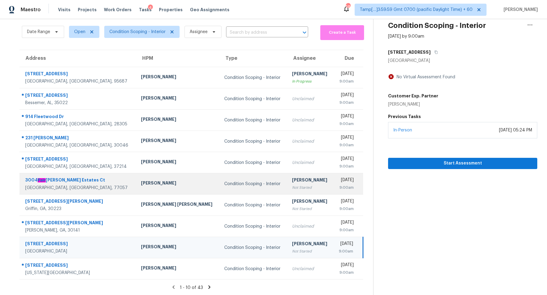
click at [287, 176] on td "Hariharan GV Not Started" at bounding box center [310, 184] width 46 height 21
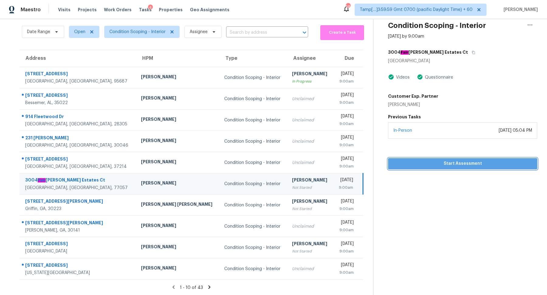
click at [412, 158] on button "Start Assessment" at bounding box center [462, 163] width 149 height 11
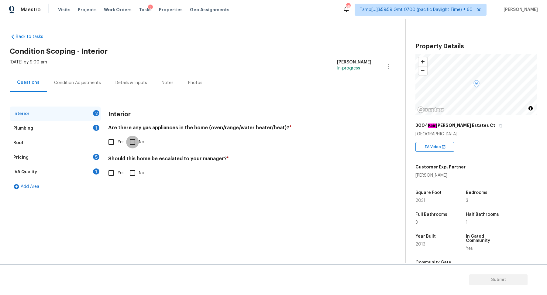
click at [129, 143] on input "No" at bounding box center [132, 142] width 13 height 13
checkbox input "true"
click at [112, 170] on input "Yes" at bounding box center [111, 173] width 13 height 13
checkbox input "true"
click at [116, 145] on input "Yes" at bounding box center [111, 142] width 13 height 13
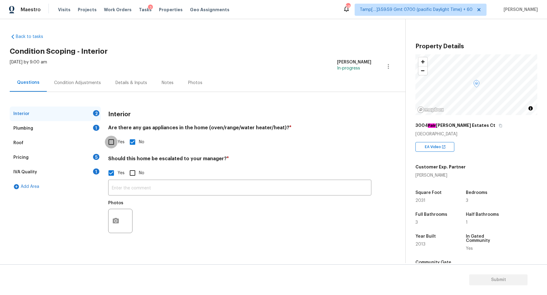
checkbox input "true"
checkbox input "false"
click at [120, 216] on button "button" at bounding box center [116, 221] width 15 height 24
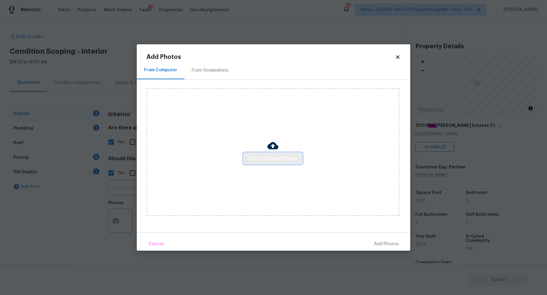
click at [270, 159] on span "Click to Upload Photos" at bounding box center [273, 159] width 49 height 8
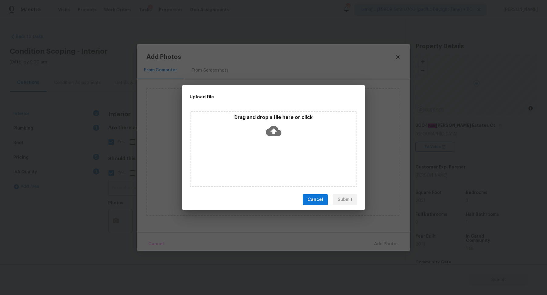
click at [278, 148] on div "Drag and drop a file here or click" at bounding box center [274, 149] width 168 height 76
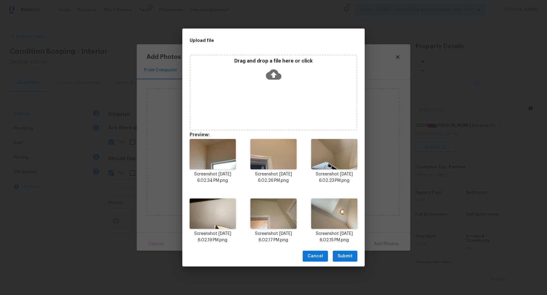
click at [340, 253] on span "Submit" at bounding box center [345, 257] width 15 height 8
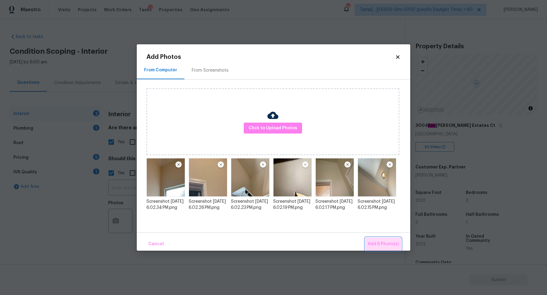
click at [386, 239] on button "Add 6 Photo(s)" at bounding box center [383, 244] width 36 height 13
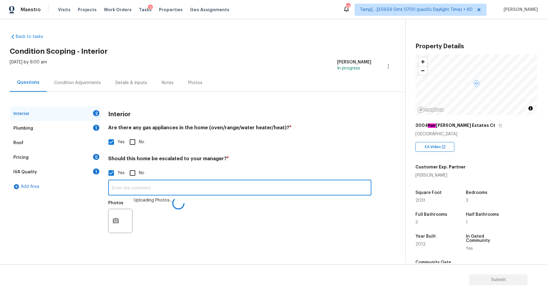
click at [249, 194] on input "text" at bounding box center [239, 188] width 263 height 14
type input "The house has foundation issue."
click at [330, 155] on div "Interior Are there any gas appliances in the home (oven/range/water heater/heat…" at bounding box center [239, 176] width 263 height 138
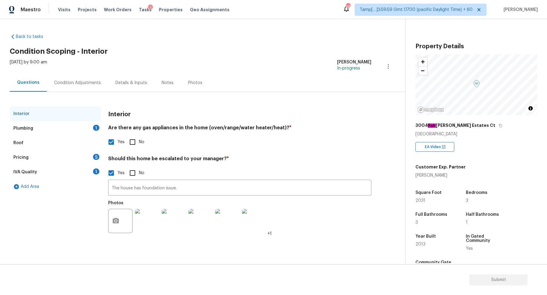
click at [93, 128] on div "Plumbing 1" at bounding box center [55, 128] width 91 height 15
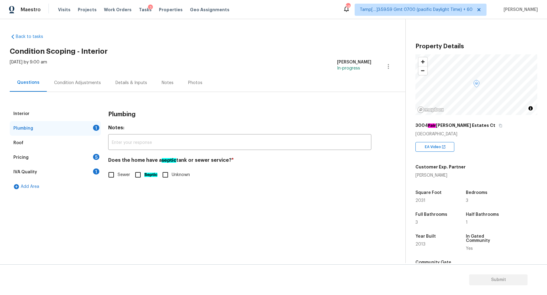
click at [118, 178] on span "Sewer" at bounding box center [124, 175] width 12 height 6
click at [118, 178] on input "Sewer" at bounding box center [111, 175] width 13 height 13
checkbox input "true"
click at [100, 161] on div "Pricing 5" at bounding box center [55, 157] width 91 height 15
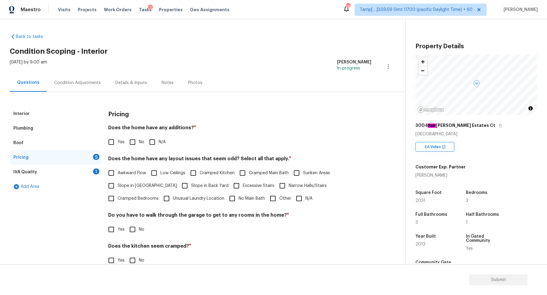
click at [132, 146] on input "No" at bounding box center [132, 142] width 13 height 13
checkbox input "true"
click at [131, 186] on span "Slope in Front Yard" at bounding box center [147, 186] width 59 height 6
click at [118, 186] on input "Slope in Front Yard" at bounding box center [111, 186] width 13 height 13
checkbox input "true"
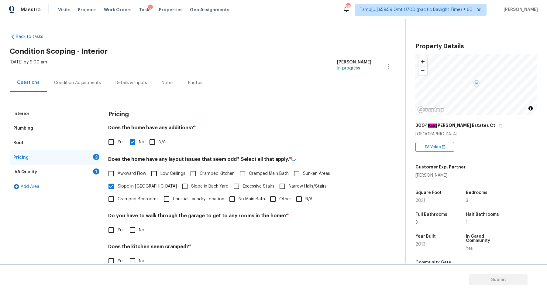
click at [191, 185] on span "Slope in Back Yard" at bounding box center [209, 187] width 37 height 6
click at [184, 185] on input "Slope in Back Yard" at bounding box center [184, 186] width 13 height 13
checkbox input "true"
click at [143, 227] on span "No" at bounding box center [141, 230] width 5 height 6
click at [139, 227] on input "No" at bounding box center [132, 229] width 13 height 13
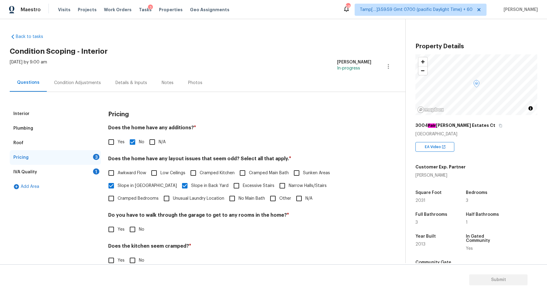
checkbox input "true"
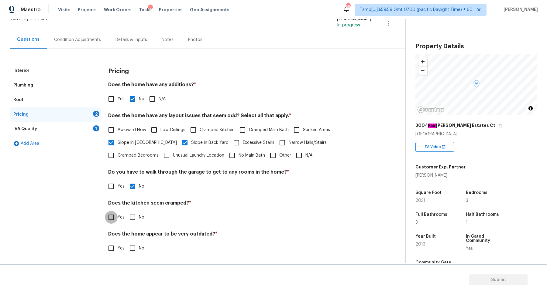
click at [126, 211] on input "No" at bounding box center [132, 217] width 13 height 13
checkbox input "true"
click at [126, 242] on input "No" at bounding box center [132, 248] width 13 height 13
checkbox input "true"
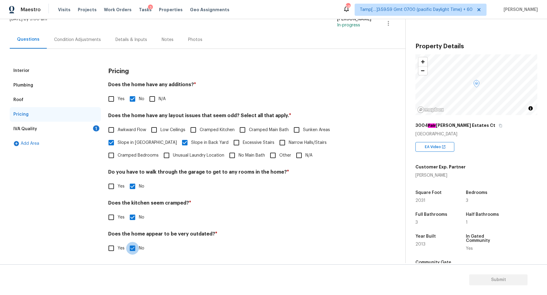
click at [85, 128] on div "IVA Quality 1" at bounding box center [55, 129] width 91 height 15
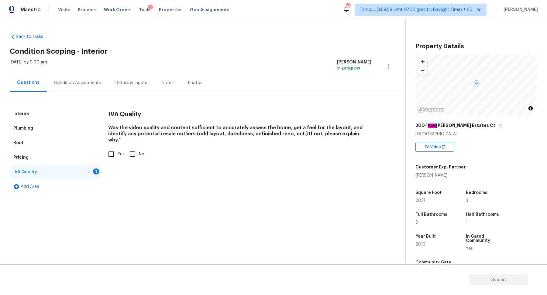
scroll to position [0, 0]
click at [119, 152] on label "Yes" at bounding box center [115, 154] width 20 height 13
click at [118, 152] on input "Yes" at bounding box center [111, 154] width 13 height 13
checkbox input "true"
click at [475, 123] on div "3004 Fair dale Estates Ct" at bounding box center [477, 125] width 122 height 11
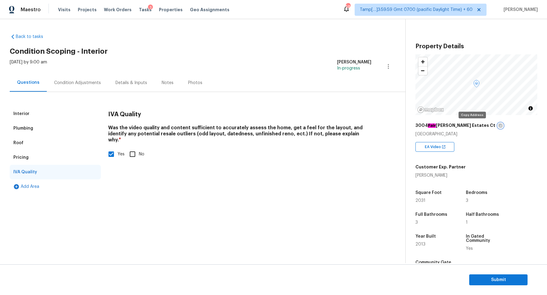
click at [498, 124] on button "button" at bounding box center [500, 125] width 5 height 5
click at [95, 81] on div "Condition Adjustments" at bounding box center [77, 83] width 47 height 6
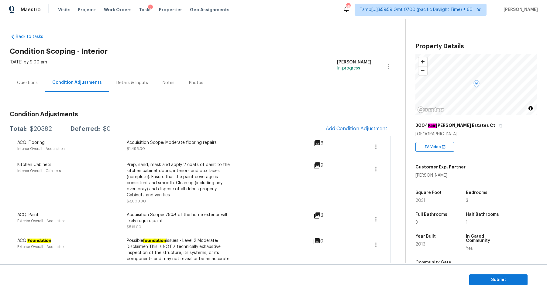
click at [47, 129] on div "$20382" at bounding box center [41, 129] width 22 height 6
copy div "$20382"
click at [47, 84] on div "Condition Adjustments" at bounding box center [77, 83] width 64 height 18
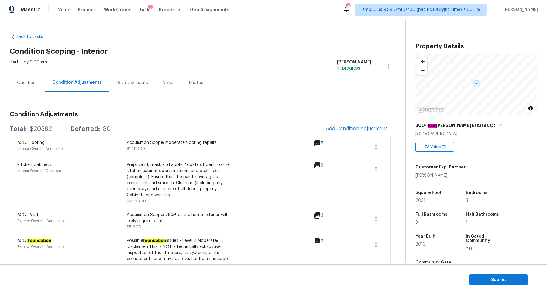
click at [32, 84] on div "Questions" at bounding box center [27, 83] width 21 height 6
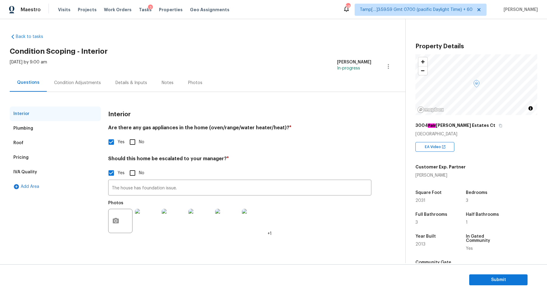
click at [85, 84] on div "Condition Adjustments" at bounding box center [77, 83] width 47 height 6
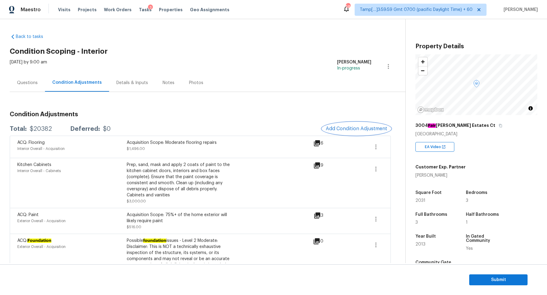
click at [340, 124] on button "Add Condition Adjustment" at bounding box center [356, 128] width 69 height 13
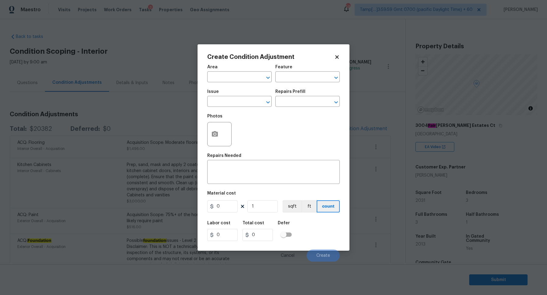
click at [241, 83] on span "Area ​" at bounding box center [239, 73] width 64 height 25
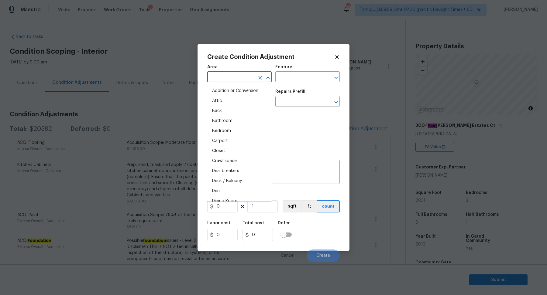
click at [237, 77] on input "text" at bounding box center [230, 77] width 47 height 9
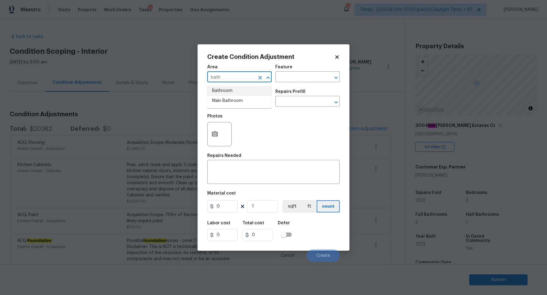
click at [236, 92] on li "Bathroom" at bounding box center [239, 91] width 64 height 10
type input "Bathroom"
click at [236, 99] on input "text" at bounding box center [230, 102] width 47 height 9
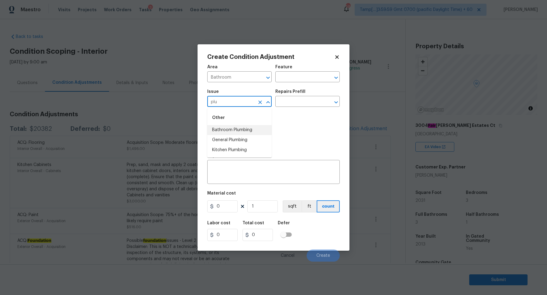
click at [265, 132] on li "Bathroom Plumbing" at bounding box center [239, 130] width 64 height 10
type input "Bathroom Plumbing"
click at [298, 100] on input "text" at bounding box center [298, 102] width 47 height 9
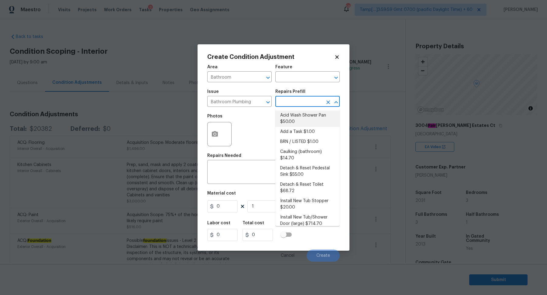
click at [300, 115] on li "Acid Wash Shower Pan $50.00" at bounding box center [307, 119] width 64 height 16
type input "Plumbing"
type textarea "Prep and acid wash/deep clean the shower pan."
type input "50"
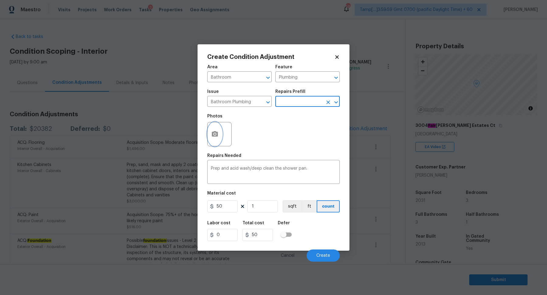
click at [214, 130] on button "button" at bounding box center [215, 134] width 15 height 24
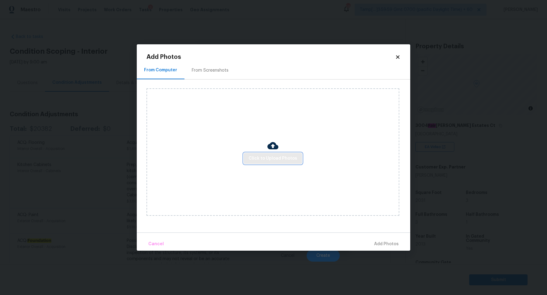
click at [253, 154] on button "Click to Upload Photos" at bounding box center [273, 158] width 58 height 11
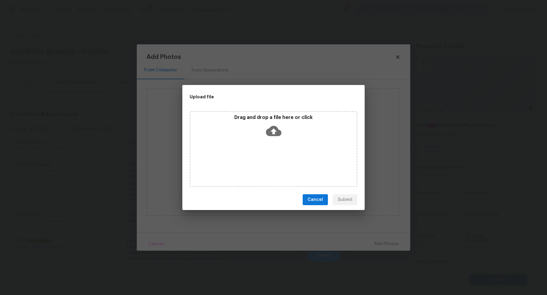
click at [278, 144] on div "Drag and drop a file here or click" at bounding box center [274, 149] width 168 height 76
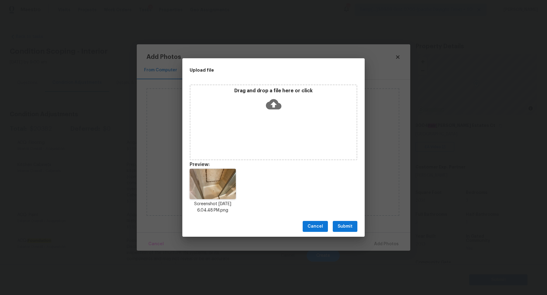
click at [350, 225] on span "Submit" at bounding box center [345, 227] width 15 height 8
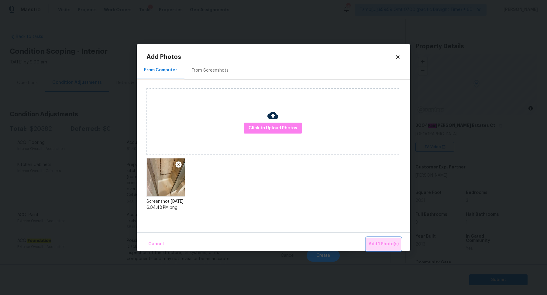
click at [383, 243] on span "Add 1 Photo(s)" at bounding box center [384, 245] width 30 height 8
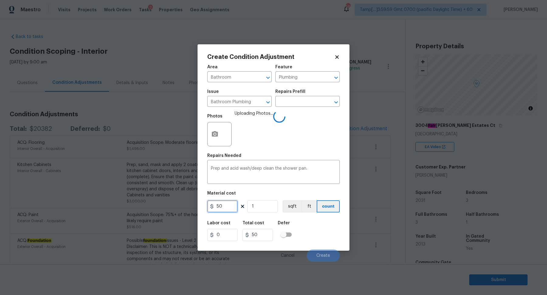
click at [227, 206] on input "50" at bounding box center [222, 207] width 30 height 12
type input "75"
click at [319, 222] on div "Labor cost 0 Total cost 75 Defer" at bounding box center [273, 231] width 133 height 27
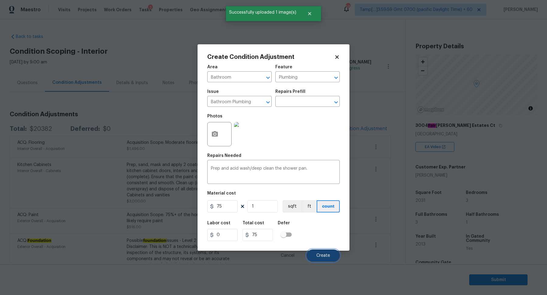
click at [321, 253] on button "Create" at bounding box center [323, 256] width 33 height 12
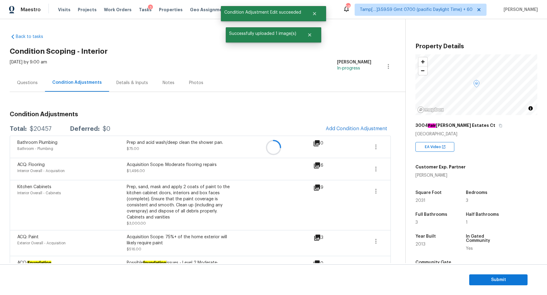
click at [48, 130] on div at bounding box center [273, 147] width 547 height 295
click at [48, 130] on div "$20457" at bounding box center [41, 129] width 22 height 6
copy div "$20457"
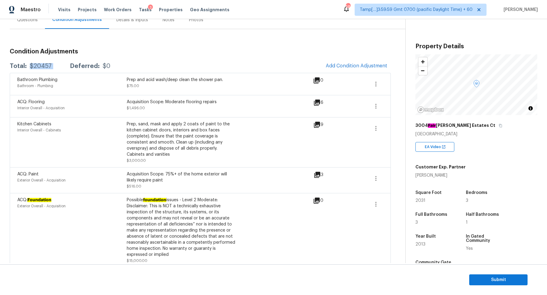
scroll to position [127, 0]
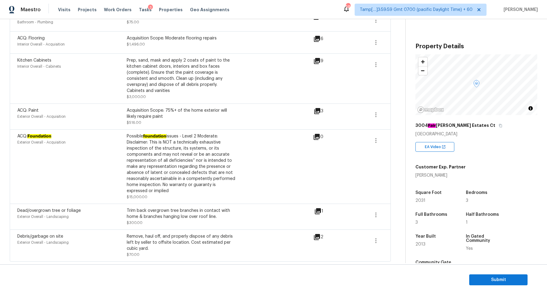
click at [477, 273] on section "Submit" at bounding box center [273, 280] width 547 height 31
click at [477, 276] on button "Submit" at bounding box center [498, 280] width 58 height 11
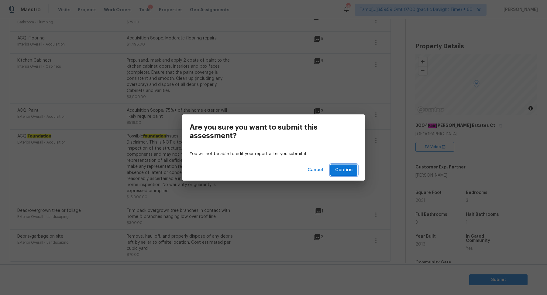
click at [340, 169] on span "Confirm" at bounding box center [343, 171] width 17 height 8
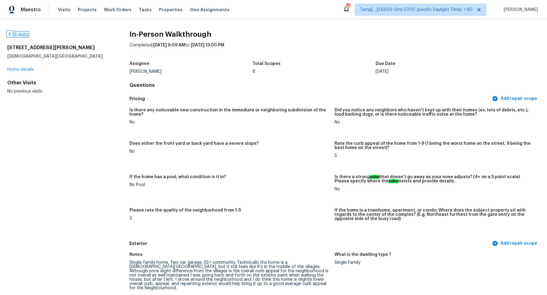
click at [15, 33] on link "All visits" at bounding box center [17, 34] width 21 height 4
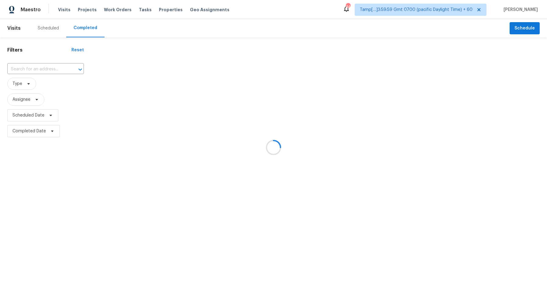
click at [37, 71] on div at bounding box center [273, 147] width 547 height 295
click at [46, 71] on div at bounding box center [273, 147] width 547 height 295
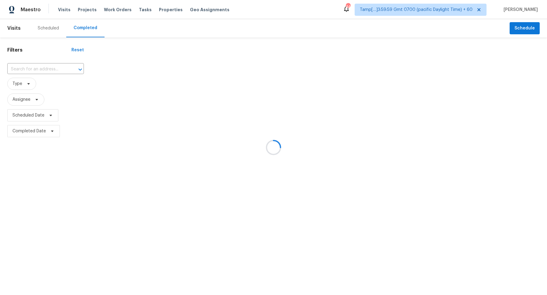
click at [46, 71] on div at bounding box center [273, 147] width 547 height 295
click at [50, 69] on div at bounding box center [273, 147] width 547 height 295
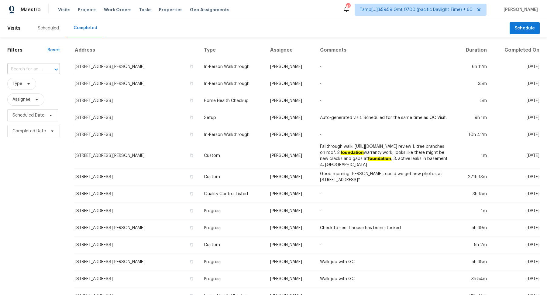
click at [32, 71] on input "text" at bounding box center [25, 69] width 36 height 9
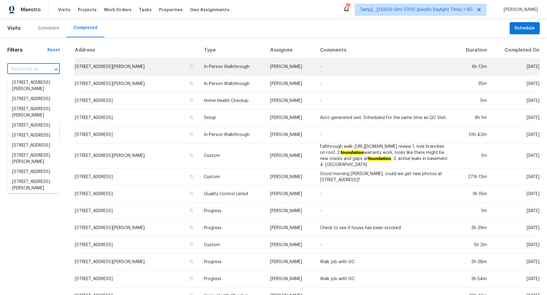
paste input "616 Elm St SW, Bessemer, AL 35022"
type input "616 Elm St SW, Bessemer, AL 35022"
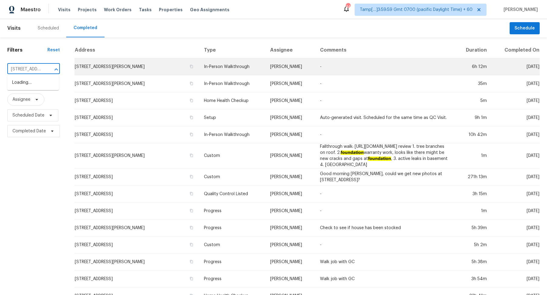
scroll to position [0, 40]
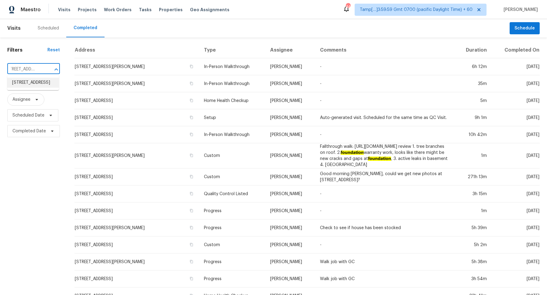
click at [35, 87] on li "616 Elm St SW, Bessemer, AL 35022" at bounding box center [33, 83] width 52 height 10
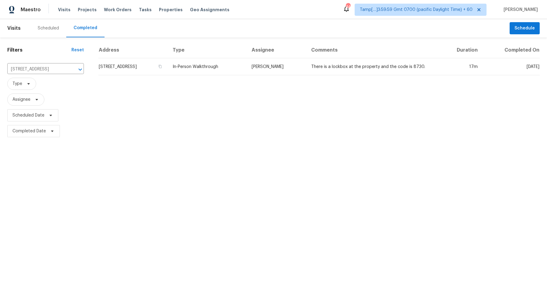
click at [152, 65] on td "616 Elm St SW, Bessemer, AL 35022" at bounding box center [132, 66] width 69 height 17
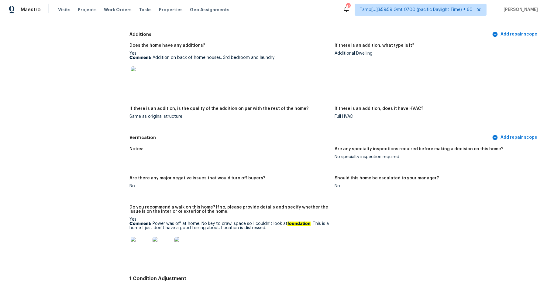
scroll to position [1303, 0]
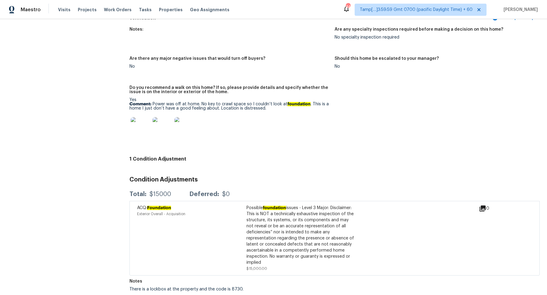
click at [150, 133] on img at bounding box center [140, 126] width 19 height 19
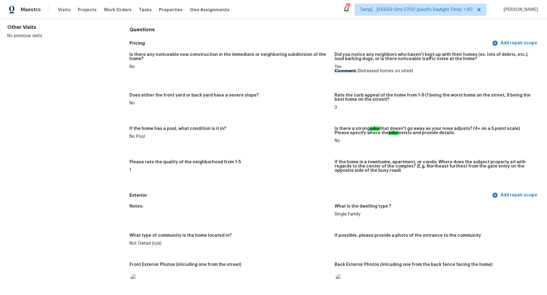
scroll to position [0, 0]
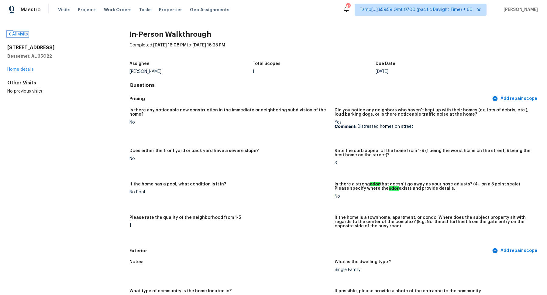
click at [13, 35] on link "All visits" at bounding box center [17, 34] width 21 height 4
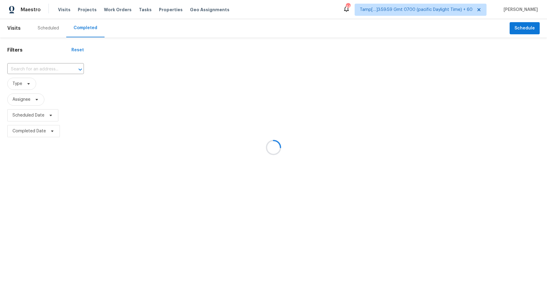
click at [39, 65] on div at bounding box center [273, 147] width 547 height 295
click at [47, 68] on div at bounding box center [273, 147] width 547 height 295
click at [41, 72] on div at bounding box center [273, 147] width 547 height 295
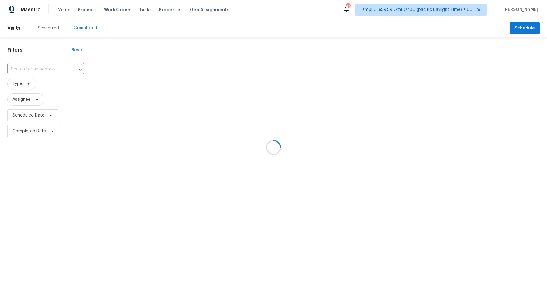
click at [43, 70] on div at bounding box center [273, 147] width 547 height 295
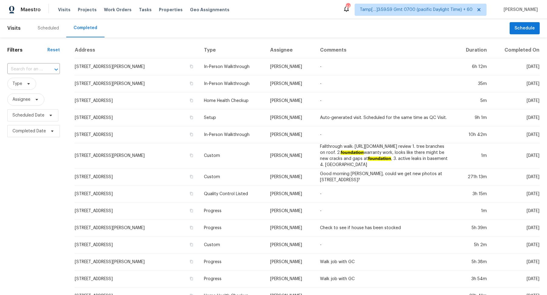
click at [44, 70] on div at bounding box center [52, 69] width 16 height 9
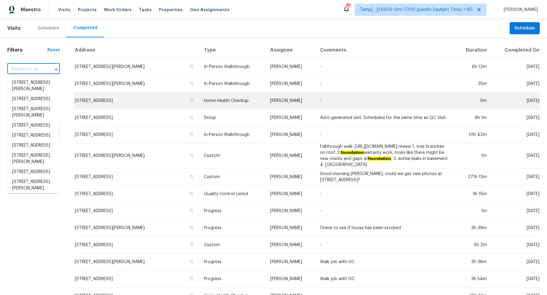
paste input "914 Fleetwood Dr, Fayetteville, NC 28305"
type input "914 Fleetwood Dr, Fayetteville, NC 28305"
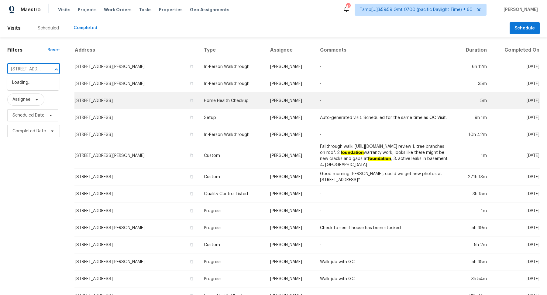
scroll to position [0, 50]
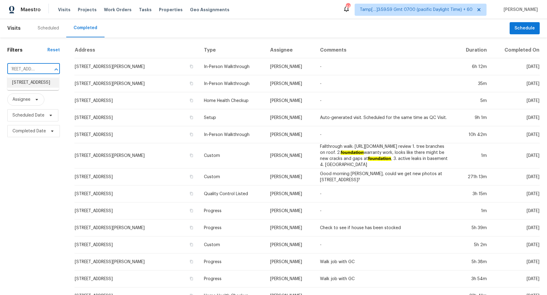
click at [36, 88] on li "914 Fleetwood Dr, Fayetteville, NC 28305" at bounding box center [33, 83] width 52 height 10
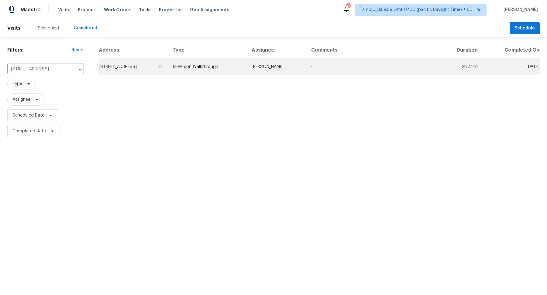
click at [129, 67] on td "914 Fleetwood Dr, Fayetteville, NC 28305" at bounding box center [132, 66] width 69 height 17
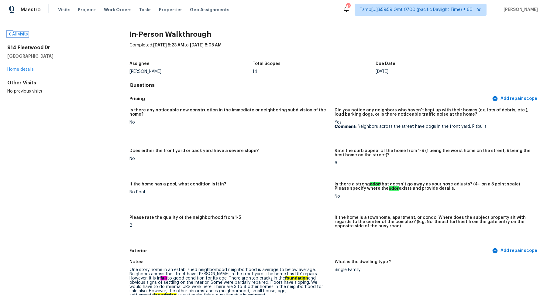
click at [11, 35] on icon at bounding box center [9, 34] width 5 height 5
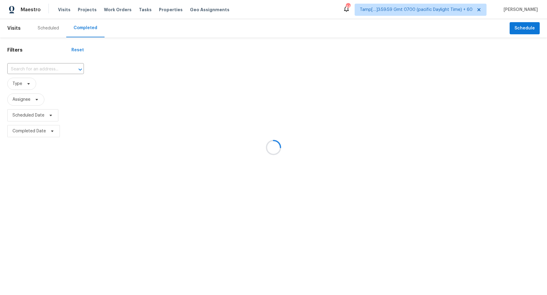
click at [62, 73] on div at bounding box center [273, 147] width 547 height 295
click at [53, 72] on div at bounding box center [273, 147] width 547 height 295
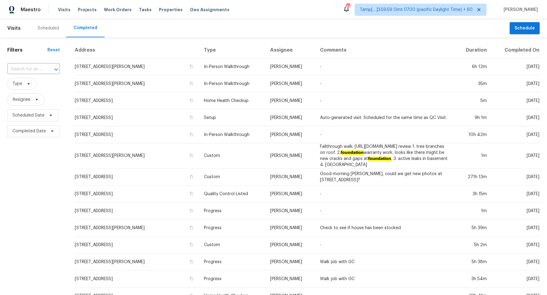
click at [53, 72] on icon "Open" at bounding box center [56, 69] width 7 height 7
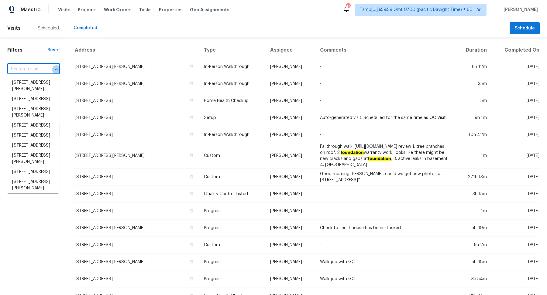
click at [53, 72] on icon "Close" at bounding box center [56, 69] width 7 height 7
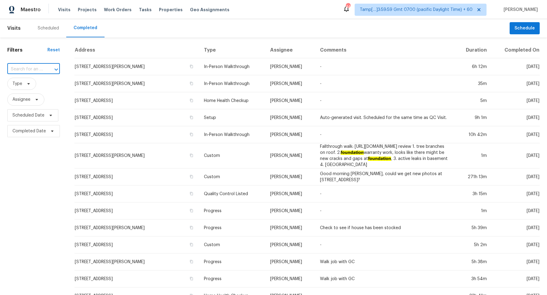
click at [41, 70] on input "text" at bounding box center [25, 69] width 36 height 9
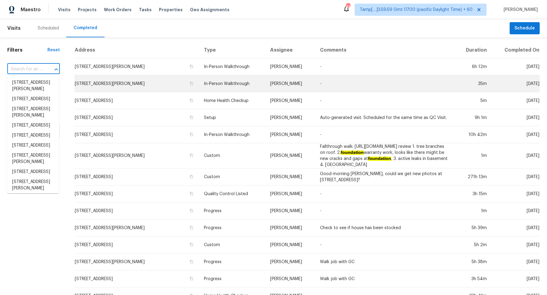
paste input "3004 Fairdale Estates Ct, Houston, TX 77057"
type input "3004 Fairdale Estates Ct, Houston, TX 77057"
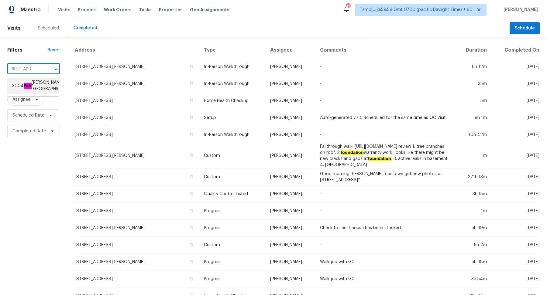
click at [19, 88] on li "3004 Fair dale Estates Ct, Houston, TX 77057" at bounding box center [33, 86] width 52 height 16
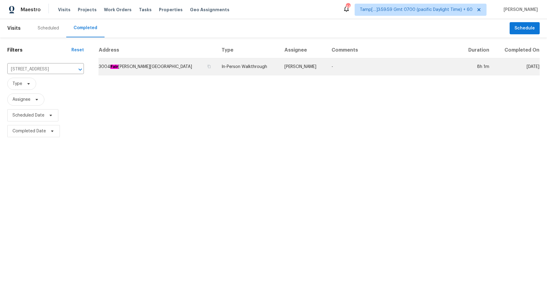
click at [129, 67] on td "3004 Fair dale Estates Ct, Houston, TX 77057" at bounding box center [157, 66] width 118 height 17
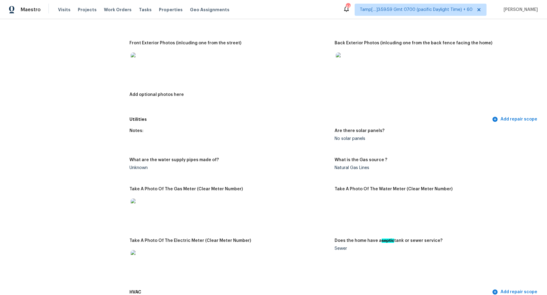
scroll to position [247, 0]
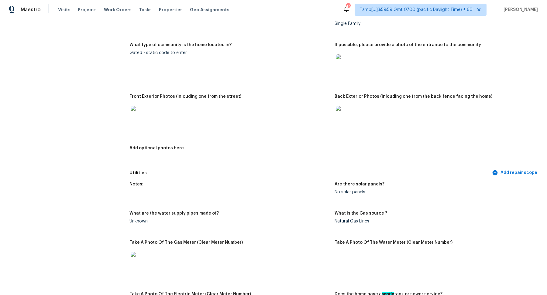
click at [351, 116] on img at bounding box center [345, 115] width 19 height 19
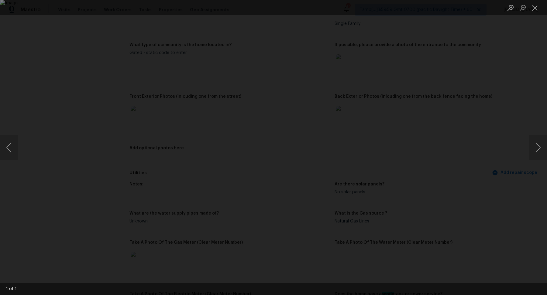
click at [455, 111] on div "Lightbox" at bounding box center [273, 147] width 547 height 295
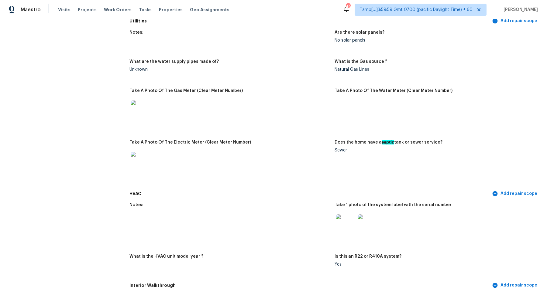
scroll to position [578, 0]
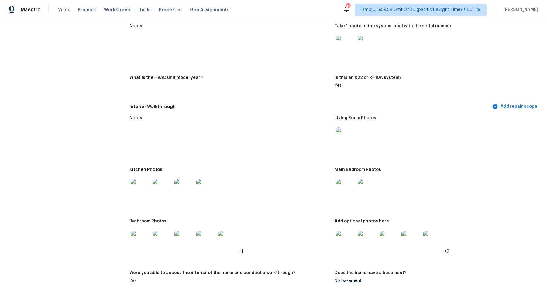
click at [336, 146] on img at bounding box center [345, 137] width 19 height 19
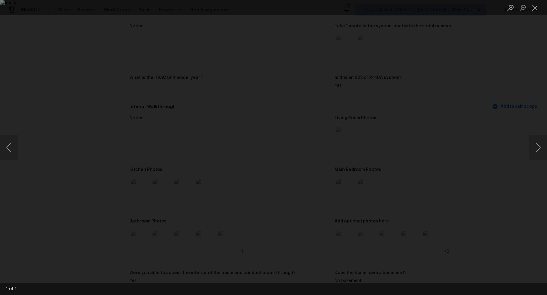
click at [450, 120] on div "Lightbox" at bounding box center [273, 147] width 547 height 295
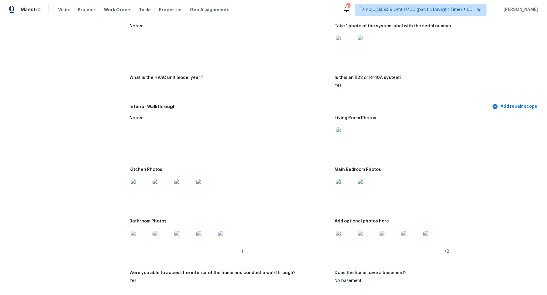
click at [339, 144] on img at bounding box center [345, 137] width 19 height 19
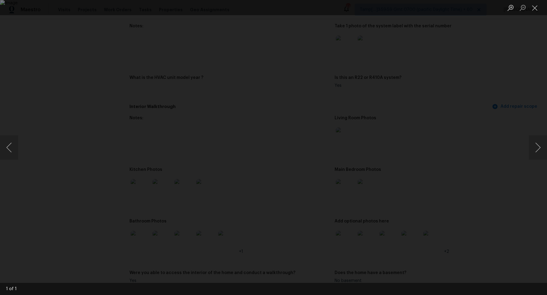
click at [474, 135] on div "Lightbox" at bounding box center [273, 147] width 547 height 295
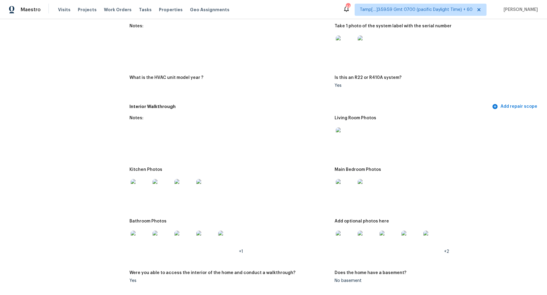
click at [143, 191] on img at bounding box center [140, 188] width 19 height 19
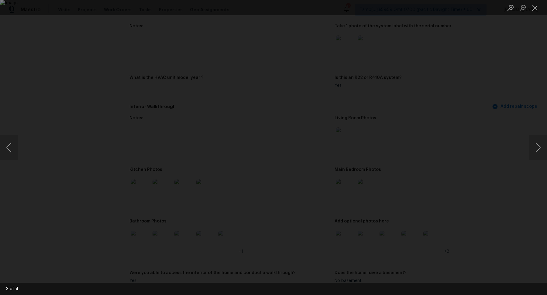
click at [448, 170] on div "Lightbox" at bounding box center [273, 147] width 547 height 295
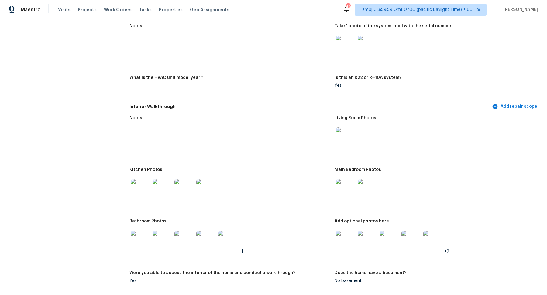
click at [339, 191] on img at bounding box center [345, 188] width 19 height 19
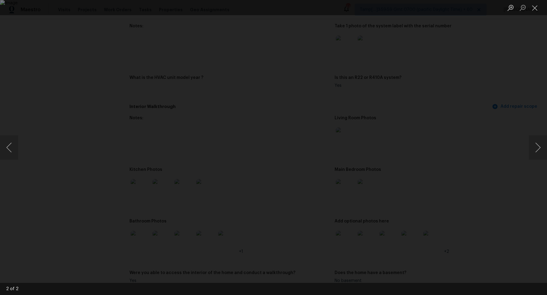
click at [481, 162] on div "Lightbox" at bounding box center [273, 147] width 547 height 295
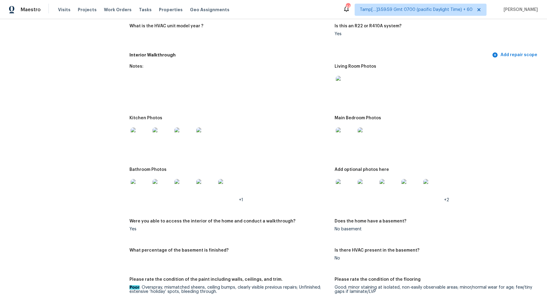
scroll to position [683, 0]
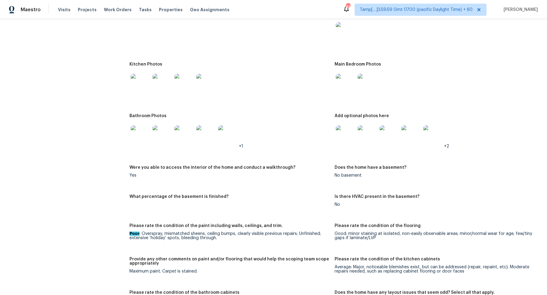
click at [131, 128] on img at bounding box center [140, 135] width 19 height 19
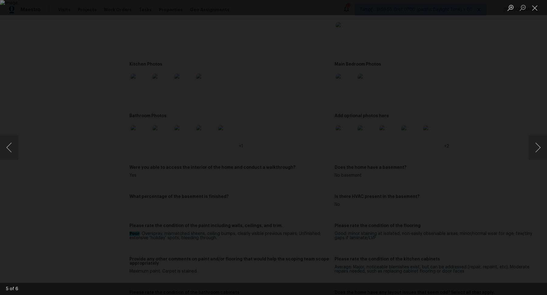
click at [454, 114] on div "Lightbox" at bounding box center [273, 147] width 547 height 295
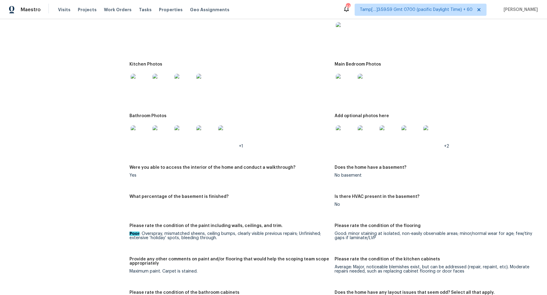
click at [350, 140] on img at bounding box center [345, 135] width 19 height 19
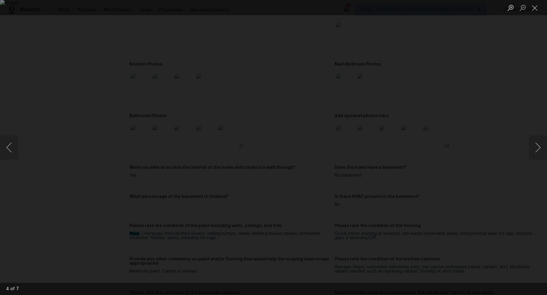
click at [450, 130] on div "Lightbox" at bounding box center [273, 147] width 547 height 295
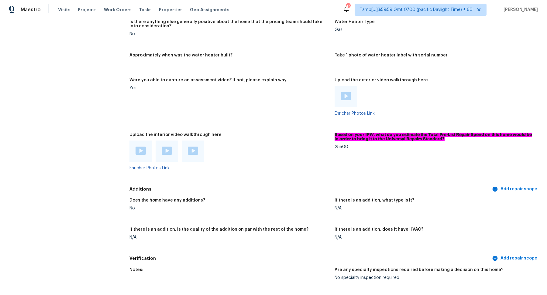
scroll to position [896, 0]
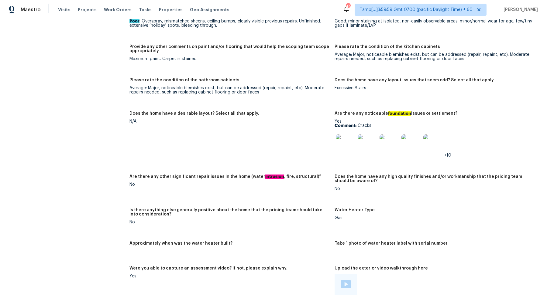
click at [349, 144] on img at bounding box center [345, 144] width 19 height 19
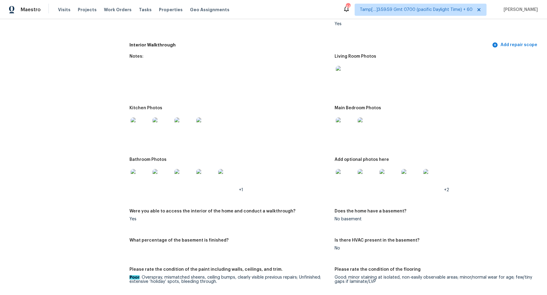
scroll to position [619, 0]
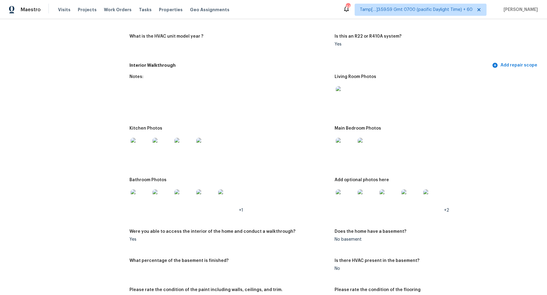
drag, startPoint x: 274, startPoint y: 95, endPoint x: 274, endPoint y: 226, distance: 130.4
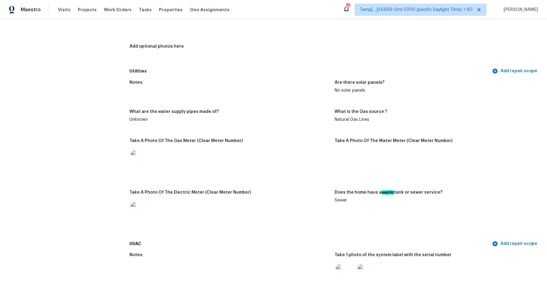
scroll to position [277, 0]
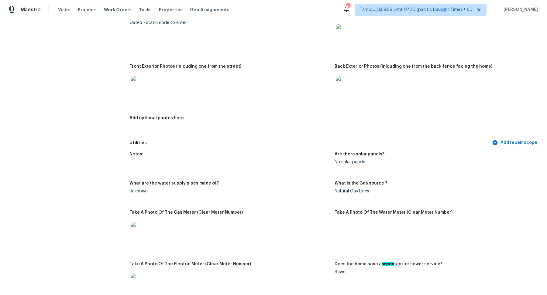
click at [284, 198] on figure "What are the water supply pipes made of? Unknown" at bounding box center [231, 192] width 205 height 22
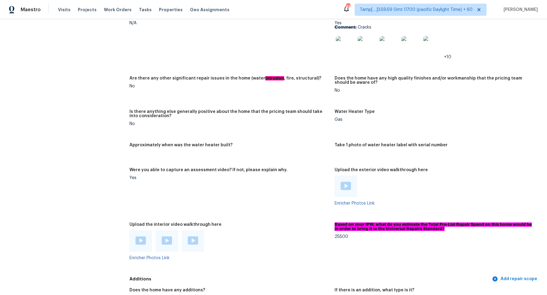
scroll to position [973, 0]
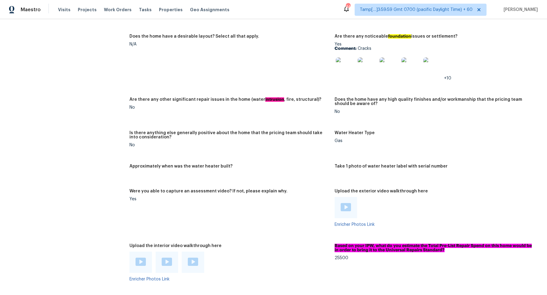
click at [341, 71] on img at bounding box center [345, 66] width 19 height 19
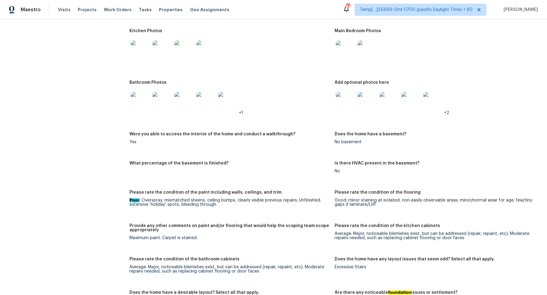
scroll to position [633, 0]
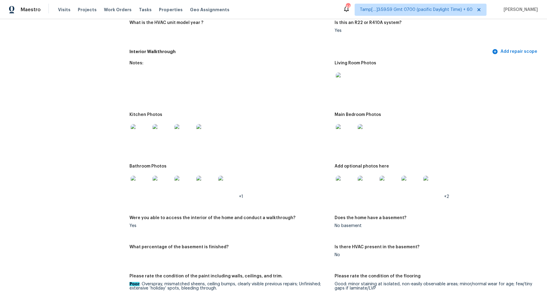
click at [346, 180] on img at bounding box center [345, 185] width 19 height 19
click at [146, 189] on img at bounding box center [140, 185] width 19 height 19
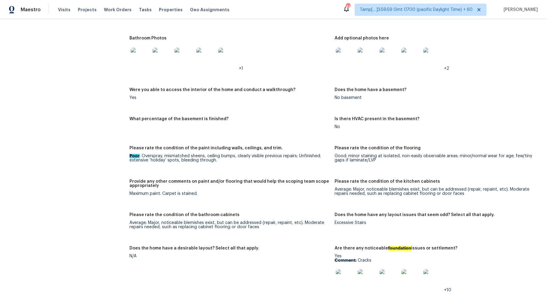
scroll to position [731, 0]
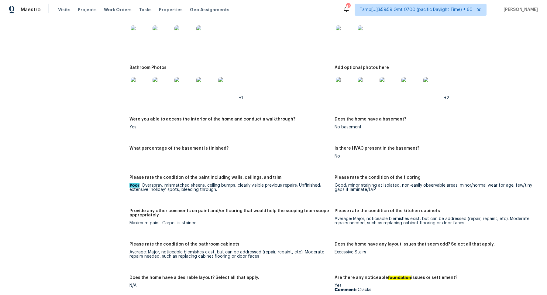
click at [149, 90] on img at bounding box center [140, 86] width 19 height 19
click at [357, 89] on div at bounding box center [368, 87] width 22 height 27
click at [349, 90] on img at bounding box center [345, 86] width 19 height 19
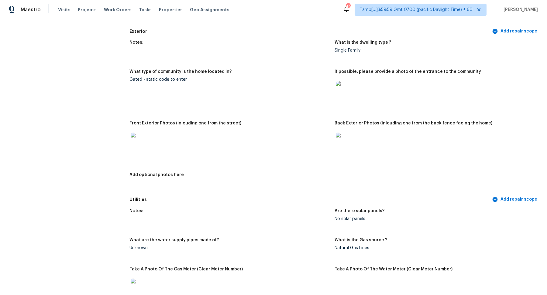
scroll to position [0, 0]
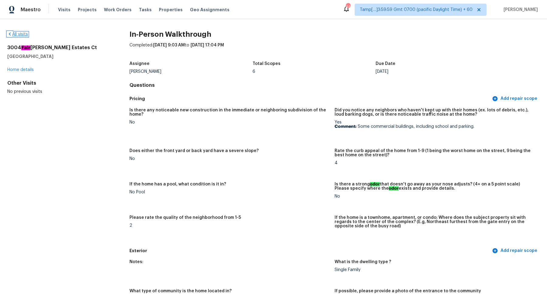
click at [22, 36] on link "All visits" at bounding box center [17, 34] width 21 height 4
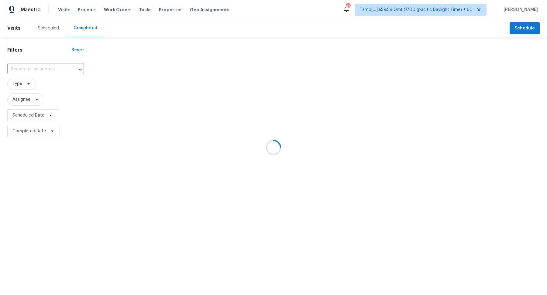
click at [48, 67] on div at bounding box center [273, 147] width 547 height 295
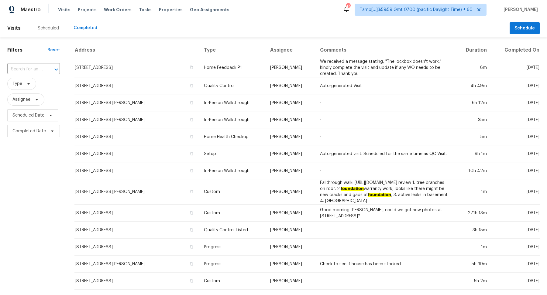
click at [48, 67] on div at bounding box center [52, 69] width 16 height 9
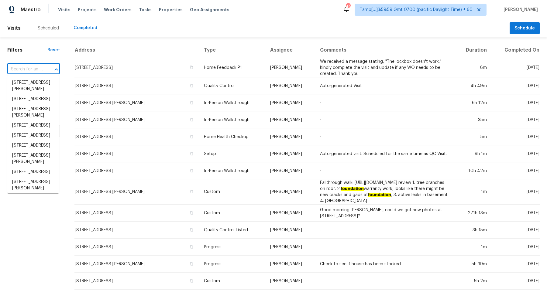
paste input "1600 Remington Trace Dr, Port Charlotte, FL 33953"
type input "1600 Remington Trace Dr, Port Charlotte, FL 33953"
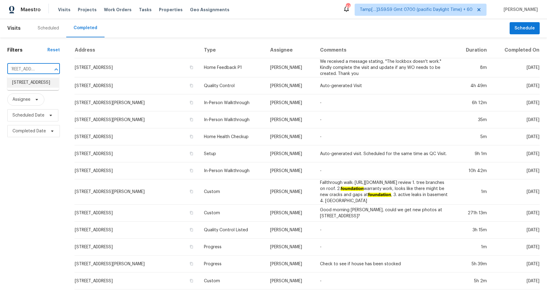
click at [26, 88] on li "1600 Remington Trace Dr, Port Charlotte, FL 33953" at bounding box center [33, 83] width 52 height 10
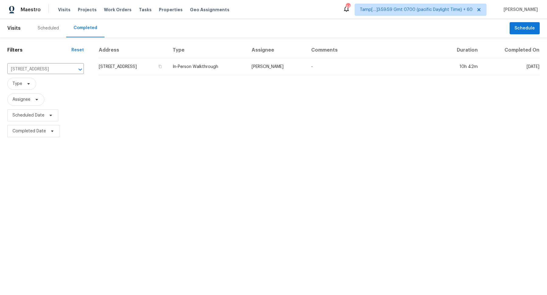
click at [135, 67] on td "1600 Remington Trace Dr, Port Charlotte, FL 33953" at bounding box center [132, 66] width 69 height 17
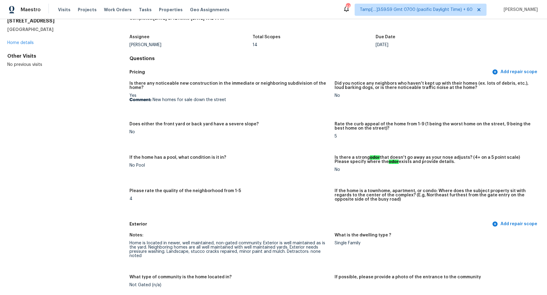
scroll to position [541, 0]
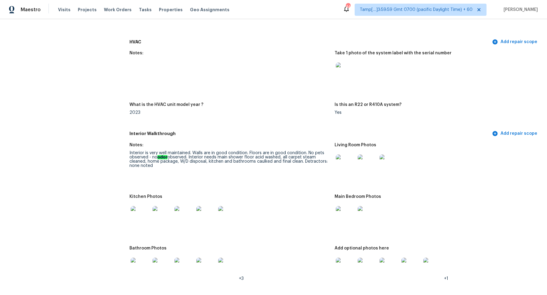
click at [350, 171] on img at bounding box center [345, 164] width 19 height 19
click at [139, 219] on img at bounding box center [140, 215] width 19 height 19
click at [342, 210] on img at bounding box center [345, 215] width 19 height 19
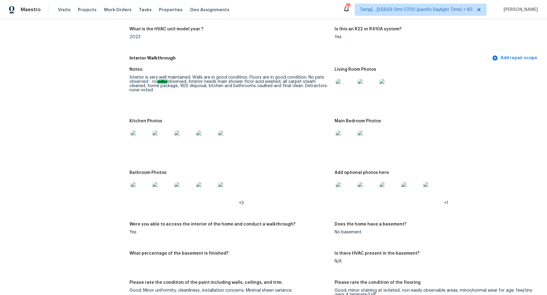
scroll to position [675, 0]
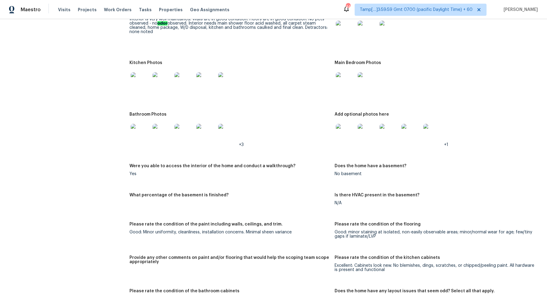
click at [145, 129] on img at bounding box center [140, 133] width 19 height 19
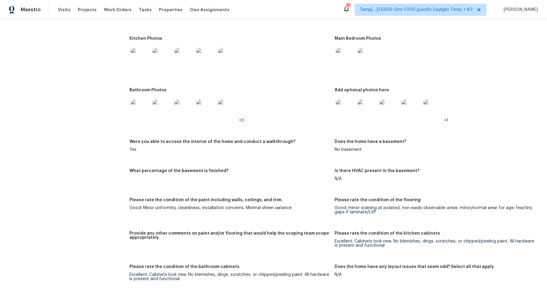
scroll to position [646, 0]
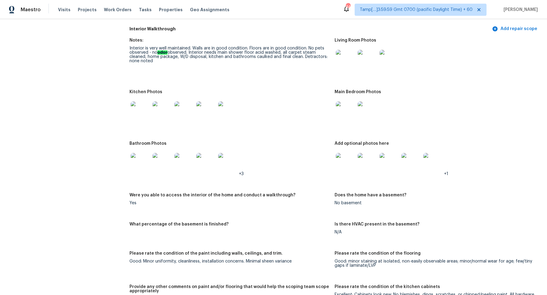
click at [347, 106] on img at bounding box center [345, 111] width 19 height 19
click at [350, 164] on img at bounding box center [345, 162] width 19 height 19
click at [349, 166] on img at bounding box center [345, 162] width 19 height 19
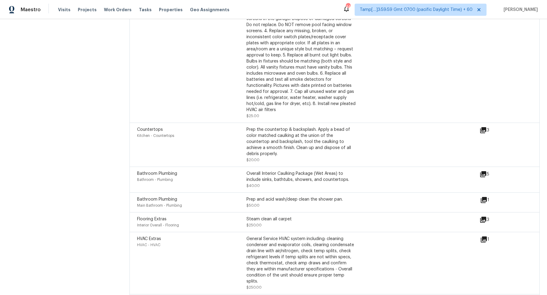
scroll to position [1571, 0]
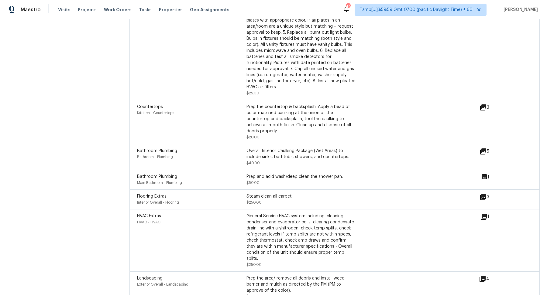
click at [481, 174] on icon at bounding box center [484, 177] width 6 height 6
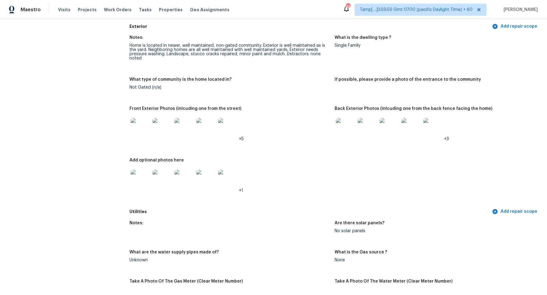
scroll to position [205, 0]
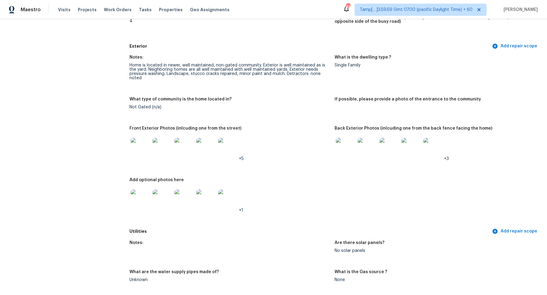
click at [342, 148] on img at bounding box center [345, 147] width 19 height 19
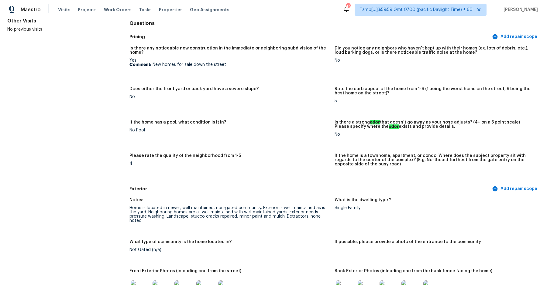
scroll to position [54, 0]
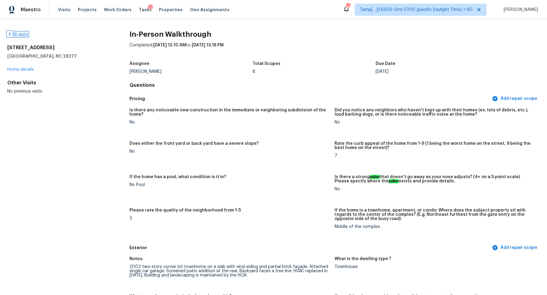
click at [16, 33] on link "All visits" at bounding box center [17, 34] width 21 height 4
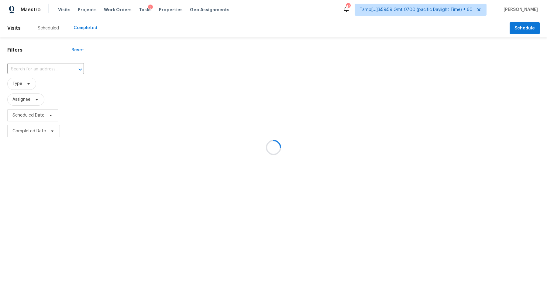
click at [41, 64] on div at bounding box center [273, 147] width 547 height 295
click at [45, 67] on div at bounding box center [273, 147] width 547 height 295
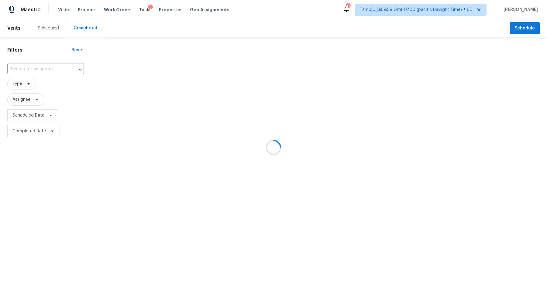
click at [45, 67] on div at bounding box center [273, 147] width 547 height 295
click at [43, 67] on div at bounding box center [273, 147] width 547 height 295
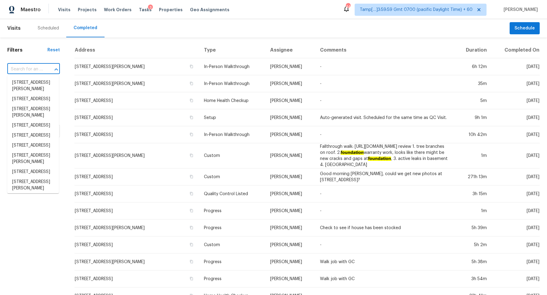
click at [27, 73] on input "text" at bounding box center [25, 69] width 36 height 9
paste input "[STREET_ADDRESS][PERSON_NAME][PERSON_NAME]"
type input "[STREET_ADDRESS][PERSON_NAME][PERSON_NAME]"
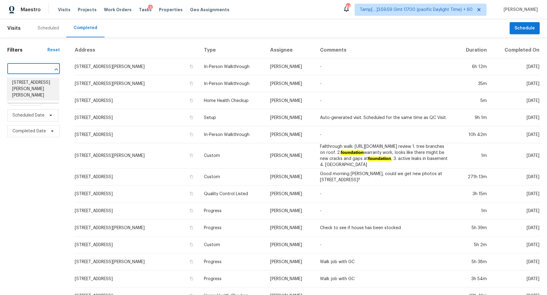
click at [33, 81] on li "624 Larch Looper Dr, Griffin, GA 30223" at bounding box center [33, 89] width 52 height 23
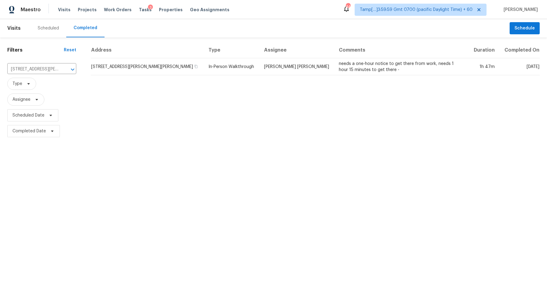
click at [142, 64] on td "624 Larch Looper Dr, Griffin, GA 30223" at bounding box center [147, 66] width 113 height 17
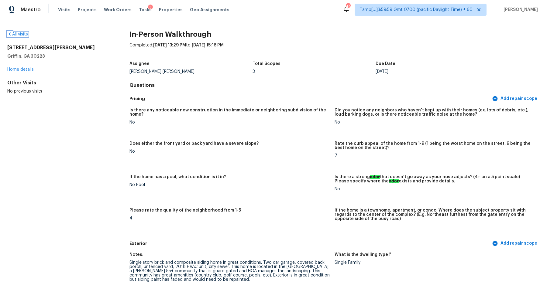
click at [19, 34] on link "All visits" at bounding box center [17, 34] width 21 height 4
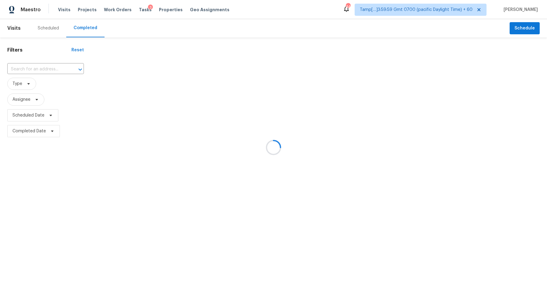
click at [34, 65] on div at bounding box center [273, 147] width 547 height 295
click at [43, 71] on div at bounding box center [273, 147] width 547 height 295
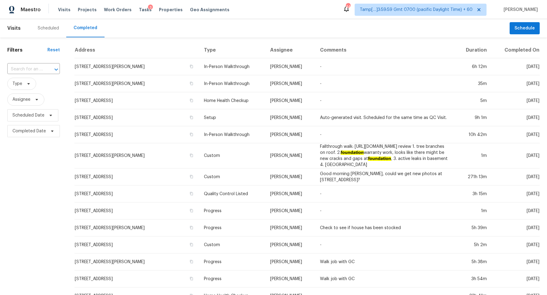
click at [43, 71] on div "​" at bounding box center [33, 69] width 53 height 9
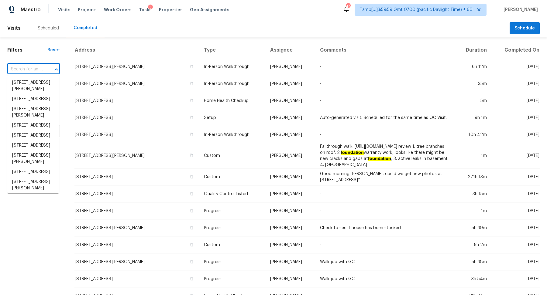
paste input "43 Poole Bridge Ct, Hiram, GA 30141"
type input "43 Poole Bridge Ct, Hiram, GA 30141"
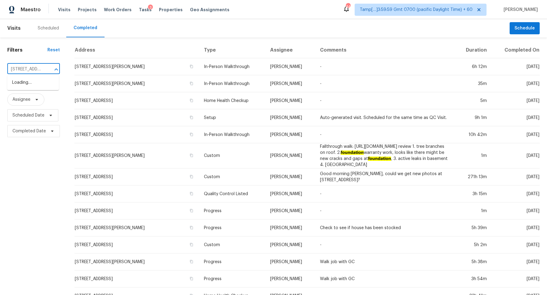
scroll to position [0, 41]
click at [31, 91] on li "43 Poole Bridge Ct, Hiram, GA 30141" at bounding box center [33, 89] width 52 height 23
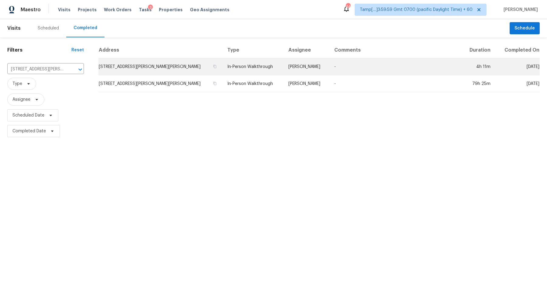
click at [151, 71] on td "43 Poole Bridge Ct, Hiram, GA 30141" at bounding box center [160, 66] width 124 height 17
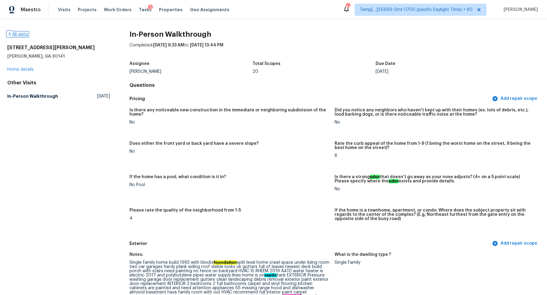
click at [20, 35] on link "All visits" at bounding box center [17, 34] width 21 height 4
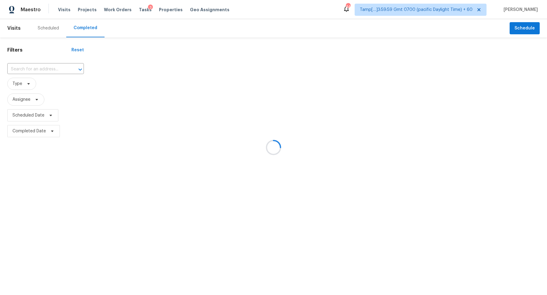
click at [48, 66] on div at bounding box center [273, 147] width 547 height 295
click at [50, 71] on div at bounding box center [273, 147] width 547 height 295
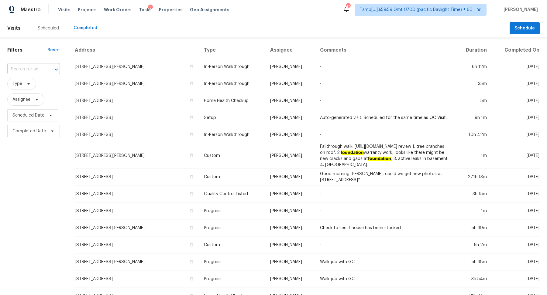
click at [44, 70] on div at bounding box center [52, 69] width 16 height 9
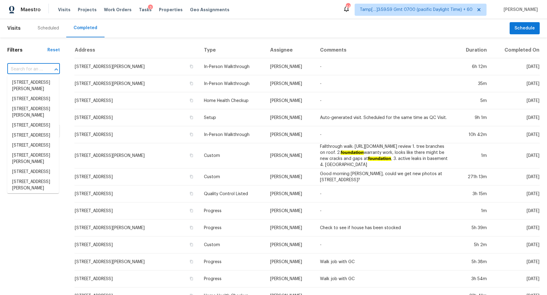
paste input "1600 Remington Trace Dr, Port Charlotte, FL 33953"
type input "1600 Remington Trace Dr, Port Charlotte, FL 33953"
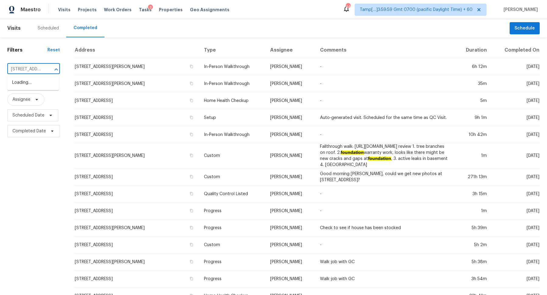
scroll to position [0, 71]
click at [40, 85] on li "1600 Remington Trace Dr, Port Charlotte, FL 33953" at bounding box center [33, 83] width 52 height 10
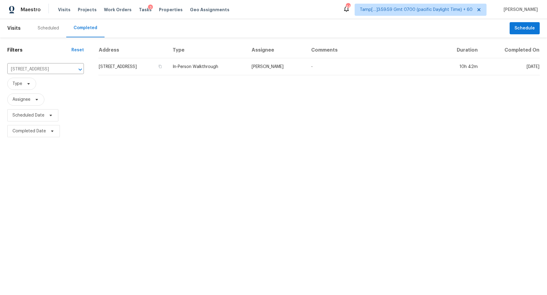
click at [127, 71] on td "1600 Remington Trace Dr, Port Charlotte, FL 33953" at bounding box center [132, 66] width 69 height 17
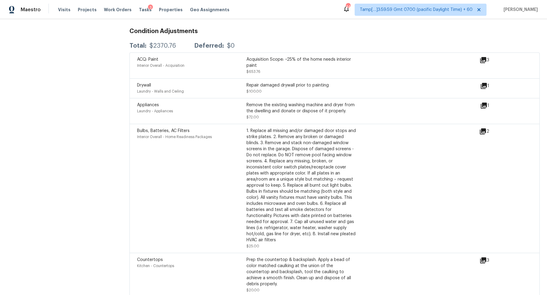
scroll to position [1418, 0]
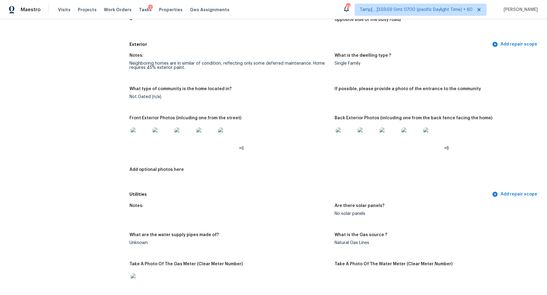
scroll to position [225, 0]
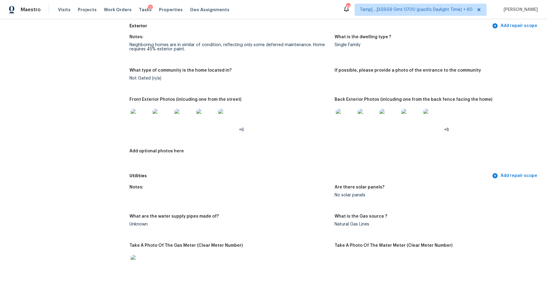
click at [143, 126] on img at bounding box center [140, 118] width 19 height 19
click at [341, 127] on img at bounding box center [345, 118] width 19 height 19
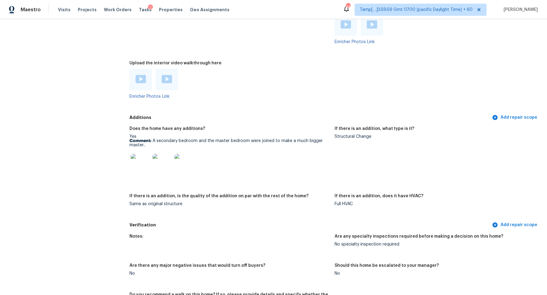
scroll to position [1050, 0]
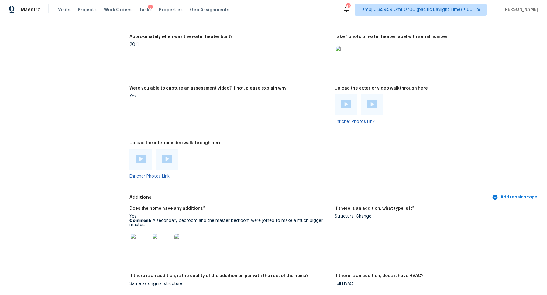
click at [141, 250] on img at bounding box center [140, 243] width 19 height 19
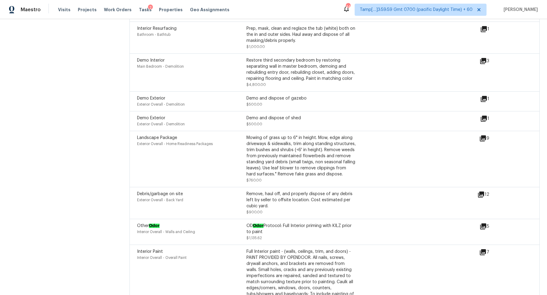
scroll to position [1462, 0]
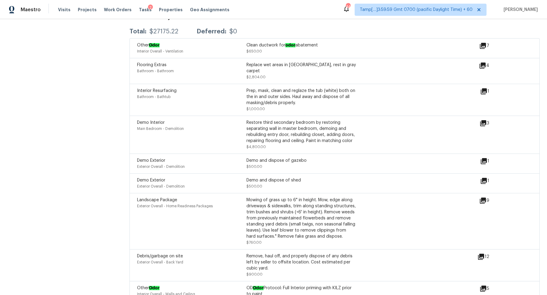
click at [485, 46] on icon at bounding box center [483, 46] width 6 height 6
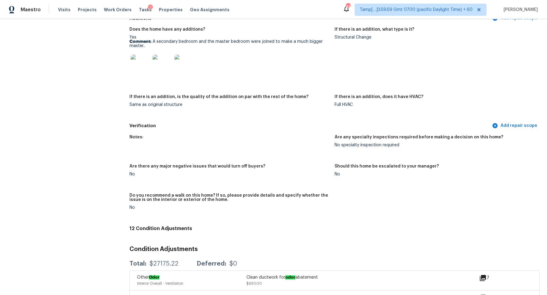
scroll to position [1213, 0]
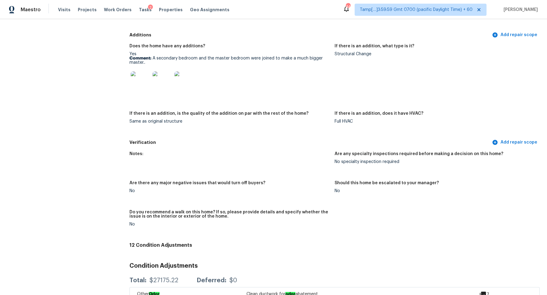
click at [143, 85] on img at bounding box center [140, 80] width 19 height 19
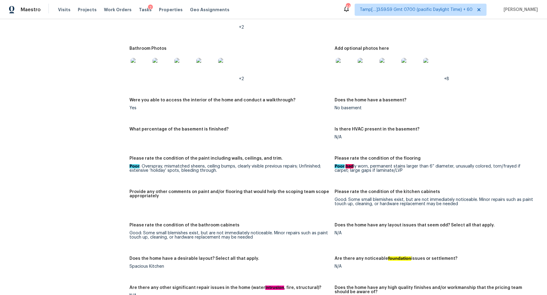
scroll to position [675, 0]
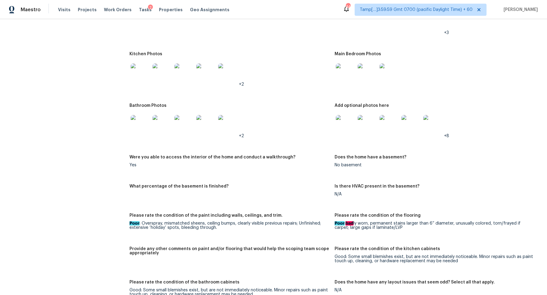
click at [138, 125] on img at bounding box center [140, 124] width 19 height 19
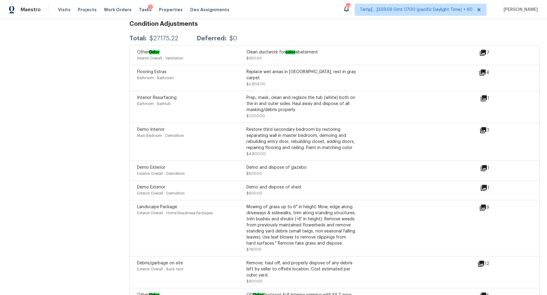
scroll to position [1449, 0]
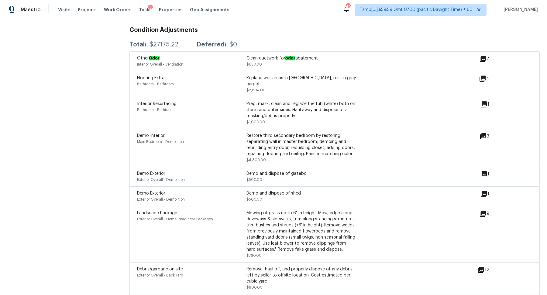
click at [486, 61] on icon at bounding box center [482, 58] width 7 height 7
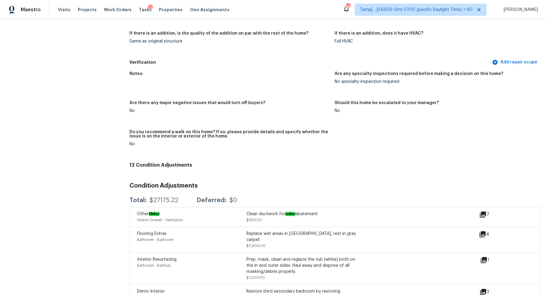
scroll to position [1202, 0]
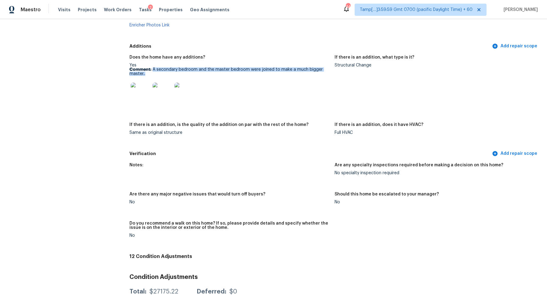
drag, startPoint x: 153, startPoint y: 71, endPoint x: 167, endPoint y: 74, distance: 14.7
click at [167, 74] on p "Comment: A secondary bedroom and the master bedroom were joined to make a much …" at bounding box center [229, 71] width 200 height 9
copy p "A secondary bedroom and the master bedroom were joined to make a much bigger ma…"
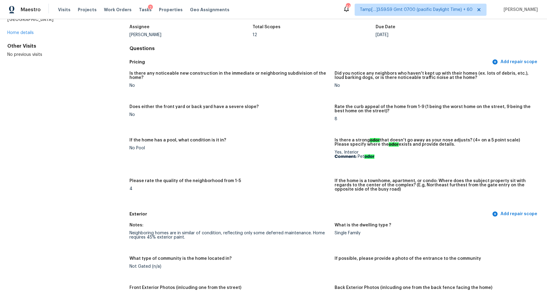
scroll to position [0, 0]
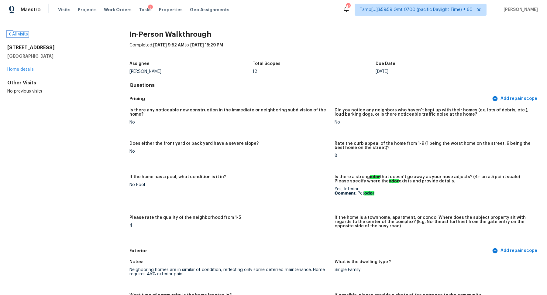
click at [21, 36] on link "All visits" at bounding box center [17, 34] width 21 height 4
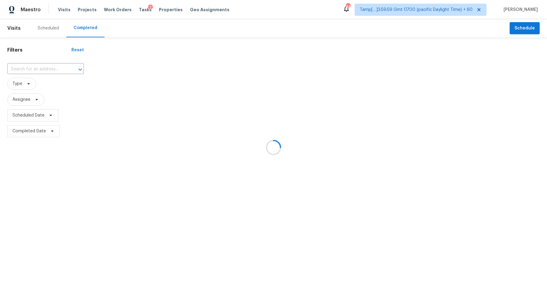
click at [30, 64] on div at bounding box center [273, 147] width 547 height 295
click at [32, 67] on div at bounding box center [273, 147] width 547 height 295
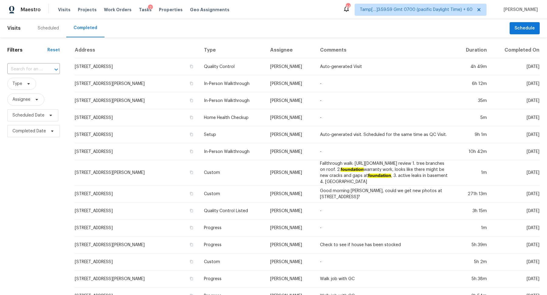
click at [32, 67] on input "text" at bounding box center [25, 69] width 36 height 9
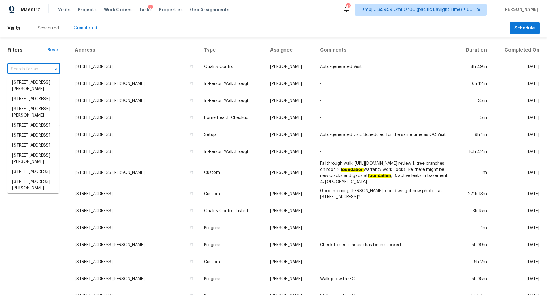
paste input "[STREET_ADDRESS][PERSON_NAME][PERSON_NAME]"
type input "[STREET_ADDRESS][PERSON_NAME][PERSON_NAME]"
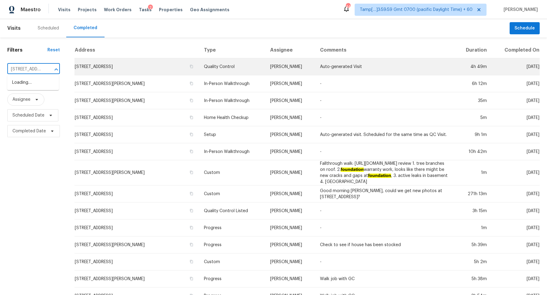
scroll to position [0, 46]
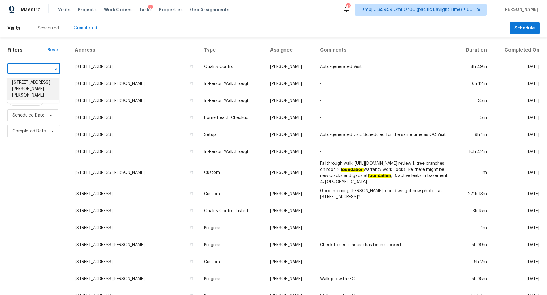
click at [49, 79] on li "[STREET_ADDRESS][PERSON_NAME][PERSON_NAME]" at bounding box center [33, 89] width 52 height 23
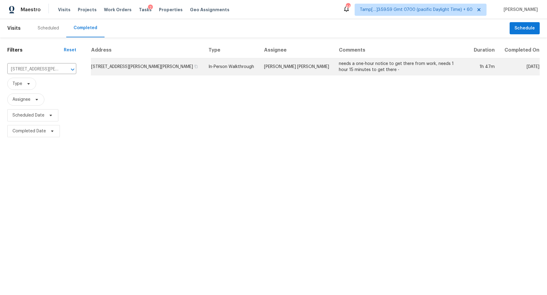
click at [122, 62] on td "[STREET_ADDRESS][PERSON_NAME][PERSON_NAME]" at bounding box center [147, 66] width 113 height 17
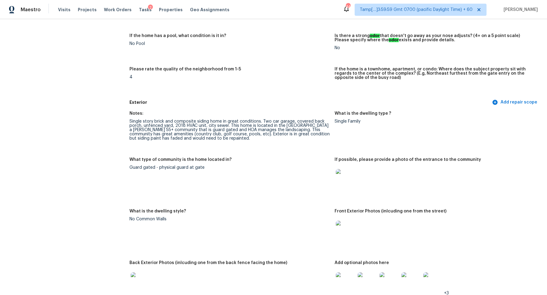
scroll to position [162, 0]
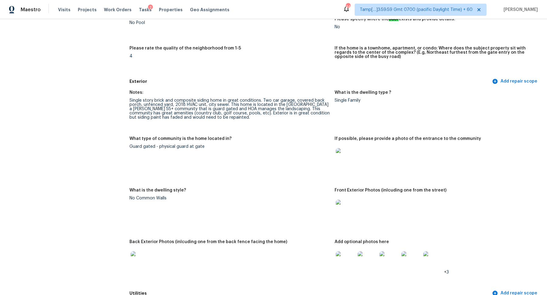
click at [347, 158] on img at bounding box center [345, 157] width 19 height 19
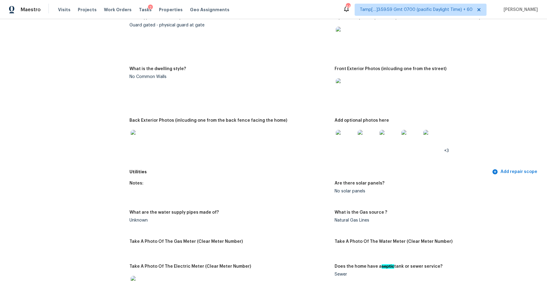
scroll to position [292, 0]
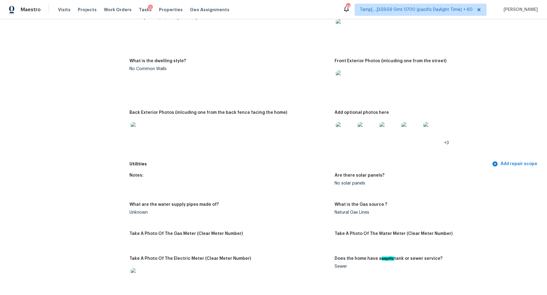
click at [355, 133] on img at bounding box center [345, 131] width 19 height 19
click at [135, 133] on img at bounding box center [140, 131] width 19 height 19
click at [342, 126] on img at bounding box center [345, 131] width 19 height 19
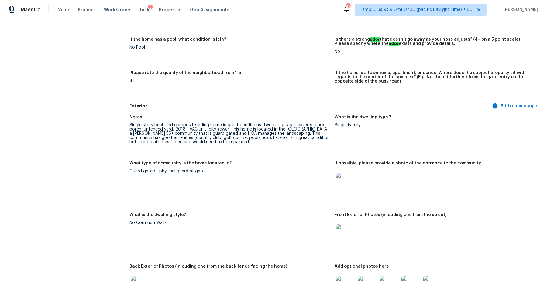
scroll to position [127, 0]
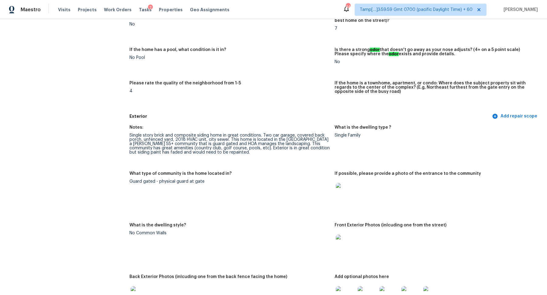
click at [341, 188] on img at bounding box center [345, 192] width 19 height 19
click at [353, 202] on img at bounding box center [345, 192] width 19 height 19
click at [348, 195] on img at bounding box center [345, 192] width 19 height 19
click at [341, 236] on img at bounding box center [345, 244] width 19 height 19
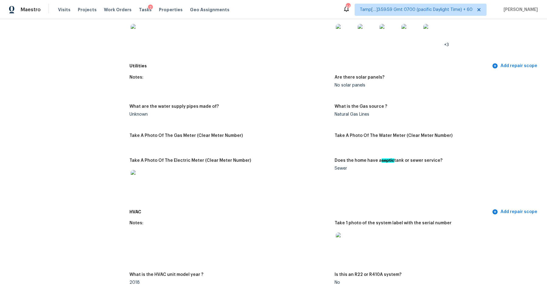
scroll to position [612, 0]
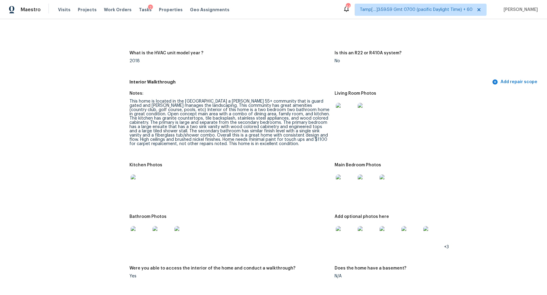
click at [351, 117] on img at bounding box center [345, 112] width 19 height 19
click at [139, 191] on img at bounding box center [140, 184] width 19 height 19
click at [341, 185] on img at bounding box center [345, 184] width 19 height 19
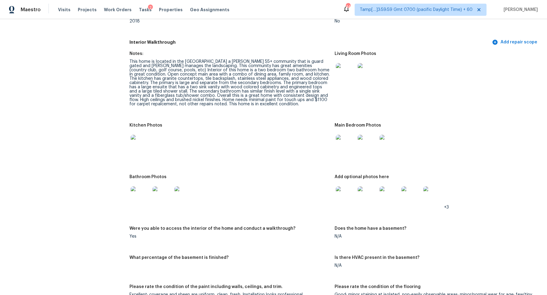
scroll to position [706, 0]
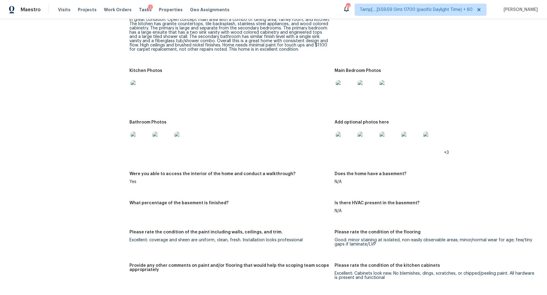
click at [147, 144] on img at bounding box center [140, 141] width 19 height 19
click at [347, 140] on img at bounding box center [345, 141] width 19 height 19
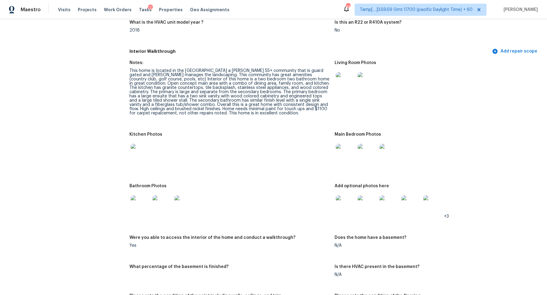
scroll to position [678, 0]
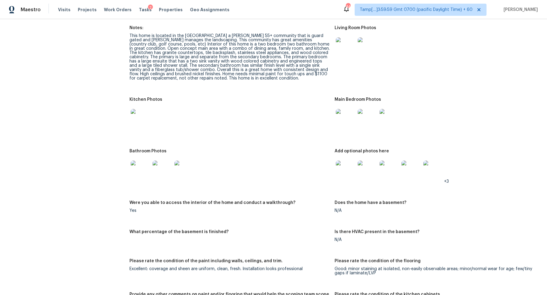
click at [353, 171] on img at bounding box center [345, 170] width 19 height 19
click at [350, 123] on img at bounding box center [345, 118] width 19 height 19
click at [137, 122] on img at bounding box center [140, 118] width 19 height 19
click at [148, 171] on img at bounding box center [140, 170] width 19 height 19
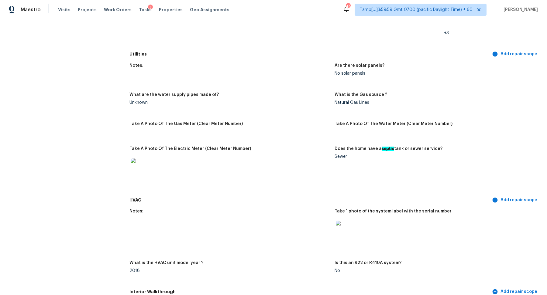
scroll to position [571, 0]
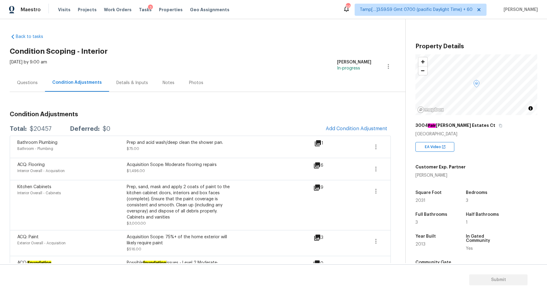
click at [47, 129] on div "$20457" at bounding box center [41, 129] width 22 height 6
copy div "$20457"
click at [32, 85] on div "Questions" at bounding box center [27, 83] width 21 height 6
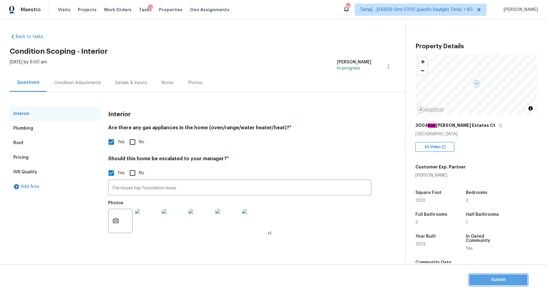
click at [513, 282] on span "Submit" at bounding box center [498, 281] width 49 height 8
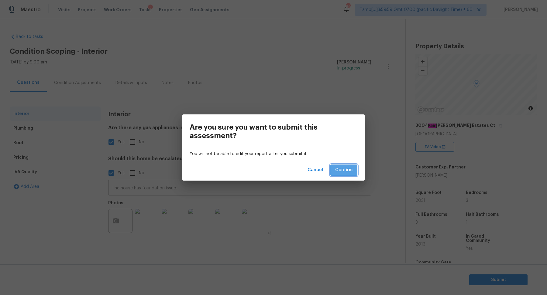
click at [344, 170] on span "Confirm" at bounding box center [343, 171] width 17 height 8
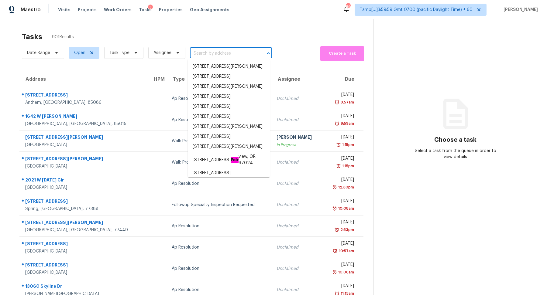
click at [206, 52] on input "text" at bounding box center [222, 53] width 65 height 9
paste input "[STREET_ADDRESS]"
type input "[STREET_ADDRESS]"
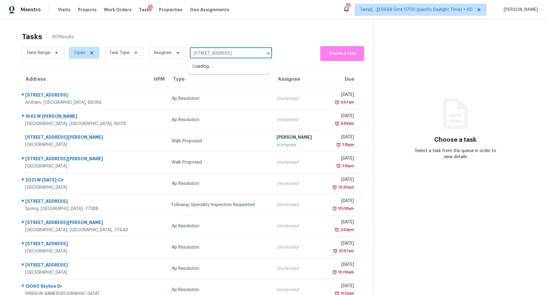
scroll to position [0, 40]
click at [229, 72] on li "[STREET_ADDRESS]" at bounding box center [229, 67] width 82 height 10
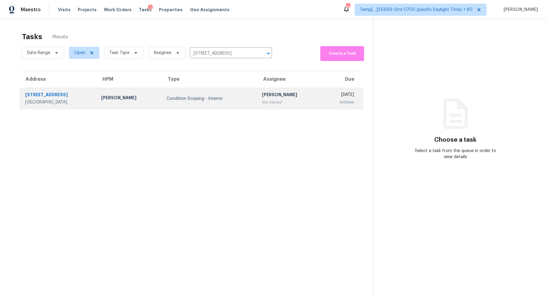
click at [217, 98] on div "Condition Scoping - Interior" at bounding box center [210, 99] width 86 height 6
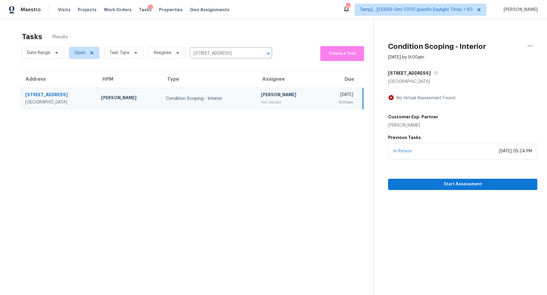
click at [429, 175] on div "Start Assessment" at bounding box center [462, 175] width 149 height 31
click at [429, 181] on span "Start Assessment" at bounding box center [463, 185] width 140 height 8
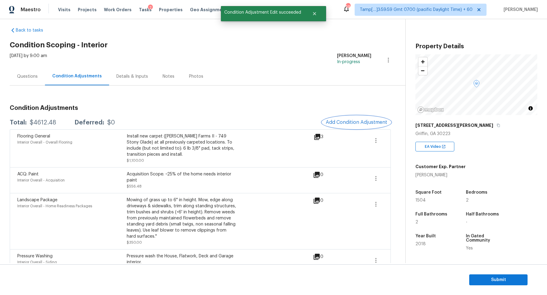
scroll to position [70, 0]
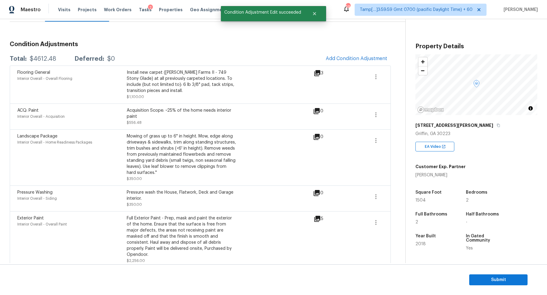
click at [44, 62] on div "Total: $4612.48 Deferred: $0 Add Condition Adjustment" at bounding box center [200, 58] width 381 height 13
click at [48, 60] on div "$4612.48" at bounding box center [43, 59] width 26 height 6
copy div "$4612.48"
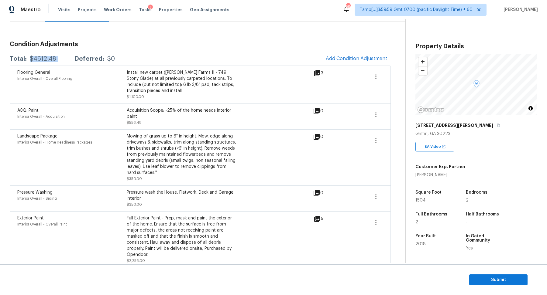
scroll to position [0, 0]
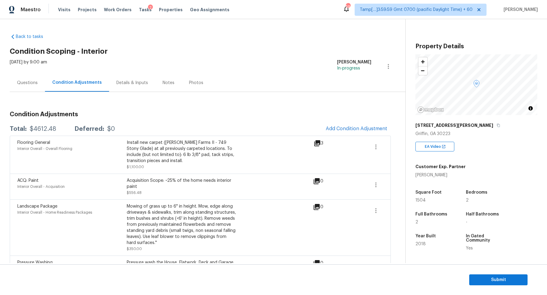
click at [30, 82] on div "Questions" at bounding box center [27, 83] width 21 height 6
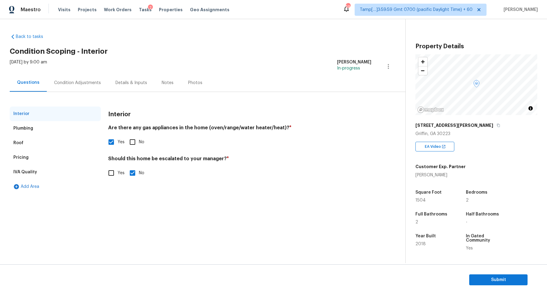
click at [36, 149] on div "Roof" at bounding box center [55, 143] width 91 height 15
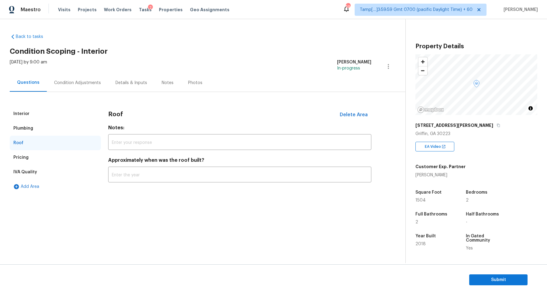
click at [33, 111] on div "Interior" at bounding box center [55, 114] width 91 height 15
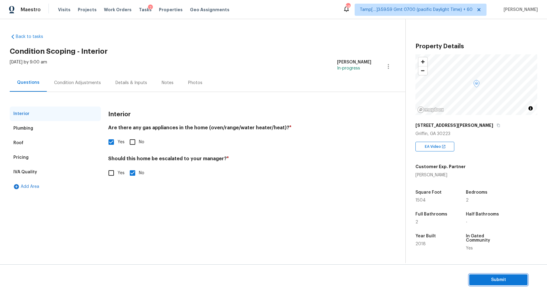
click at [495, 284] on span "Submit" at bounding box center [498, 281] width 49 height 8
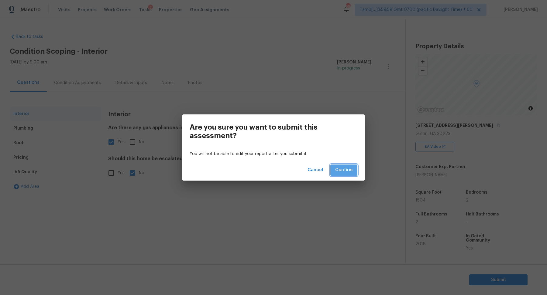
click at [349, 175] on button "Confirm" at bounding box center [343, 170] width 27 height 11
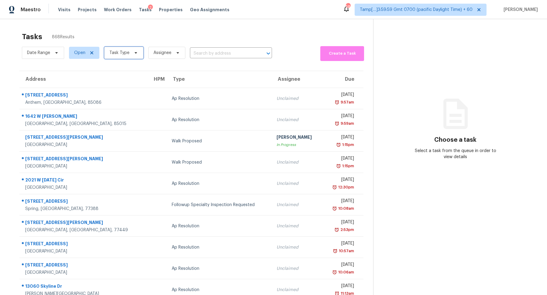
click at [113, 57] on span "Task Type" at bounding box center [123, 53] width 39 height 12
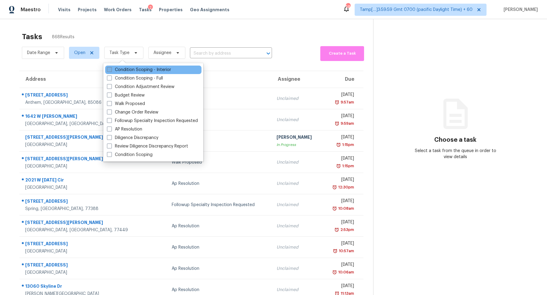
click at [164, 71] on label "Condition Scoping - Interior" at bounding box center [139, 70] width 64 height 6
click at [111, 71] on input "Condition Scoping - Interior" at bounding box center [109, 69] width 4 height 4
checkbox input "true"
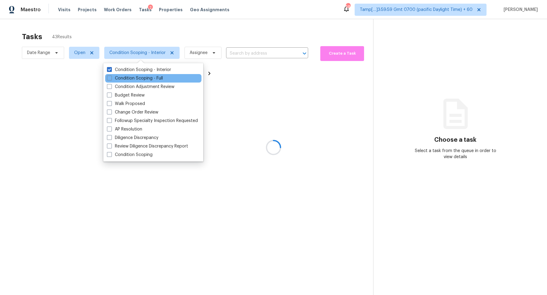
click at [165, 81] on div "Condition Scoping - Full" at bounding box center [153, 78] width 96 height 9
click at [155, 79] on label "Condition Scoping - Full" at bounding box center [135, 78] width 56 height 6
click at [111, 79] on input "Condition Scoping - Full" at bounding box center [109, 77] width 4 height 4
checkbox input "true"
click at [221, 33] on div at bounding box center [273, 147] width 547 height 295
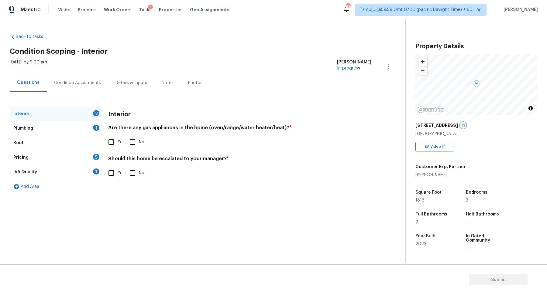
click at [465, 124] on icon "button" at bounding box center [463, 125] width 3 height 3
click at [134, 141] on input "No" at bounding box center [132, 142] width 13 height 13
checkbox input "true"
click at [126, 170] on input "No" at bounding box center [132, 173] width 13 height 13
checkbox input "true"
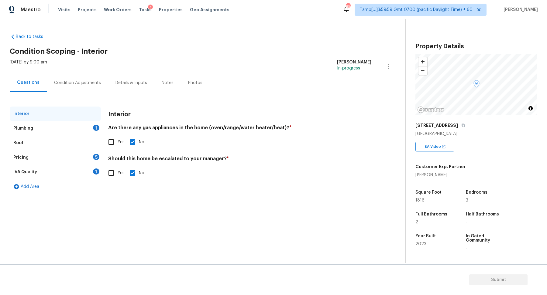
click at [94, 126] on div "1" at bounding box center [96, 128] width 6 height 6
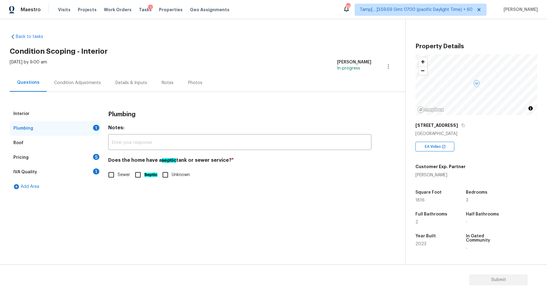
click at [116, 177] on input "Sewer" at bounding box center [111, 175] width 13 height 13
checkbox input "true"
click at [95, 159] on div "5" at bounding box center [96, 157] width 6 height 6
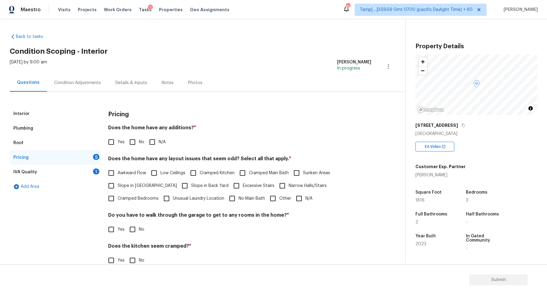
click at [142, 137] on label "No" at bounding box center [135, 142] width 18 height 13
click at [139, 137] on input "No" at bounding box center [132, 142] width 13 height 13
checkbox input "true"
click at [124, 181] on label "Slope in [GEOGRAPHIC_DATA]" at bounding box center [141, 186] width 72 height 13
click at [118, 181] on input "Slope in [GEOGRAPHIC_DATA]" at bounding box center [111, 186] width 13 height 13
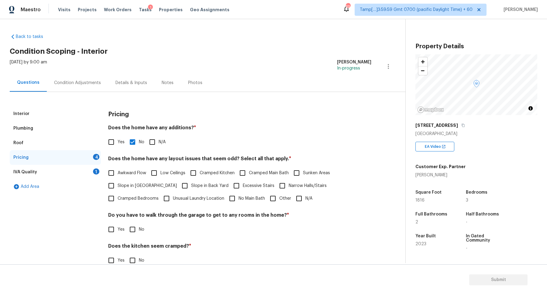
checkbox input "true"
click at [191, 187] on span "Slope in Back Yard" at bounding box center [209, 186] width 37 height 6
click at [187, 187] on input "Slope in Back Yard" at bounding box center [184, 186] width 13 height 13
checkbox input "true"
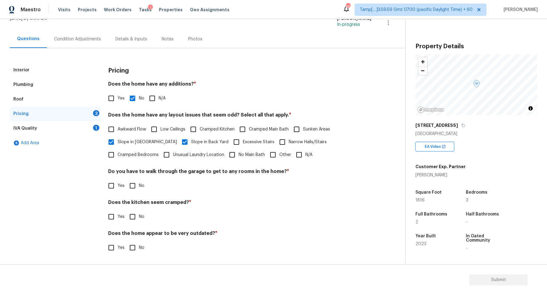
scroll to position [43, 0]
click at [133, 188] on input "No" at bounding box center [132, 186] width 13 height 13
checkbox input "true"
click at [126, 211] on input "No" at bounding box center [132, 217] width 13 height 13
checkbox input "true"
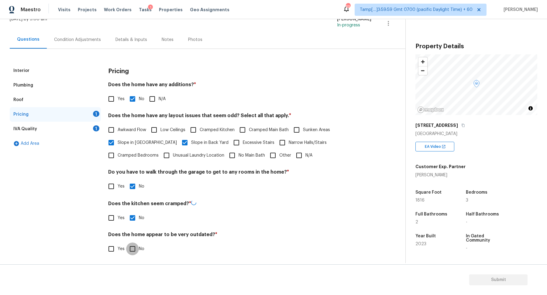
click at [126, 243] on input "No" at bounding box center [132, 249] width 13 height 13
checkbox input "true"
click at [74, 129] on div "IVA Quality 1" at bounding box center [55, 129] width 91 height 15
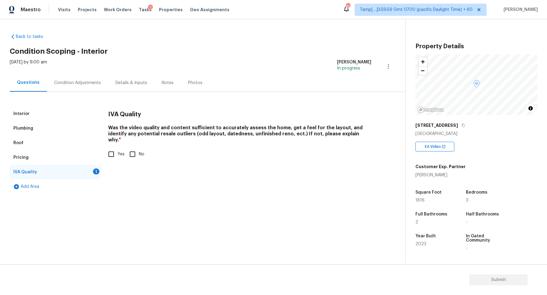
click at [103, 147] on div "Interior Plumbing Roof Pricing IVA Quality 1 Add Area IVA Quality Was the video…" at bounding box center [200, 151] width 381 height 88
click at [116, 148] on input "Yes" at bounding box center [111, 154] width 13 height 13
checkbox input "true"
click at [88, 83] on div "Condition Adjustments" at bounding box center [77, 83] width 47 height 6
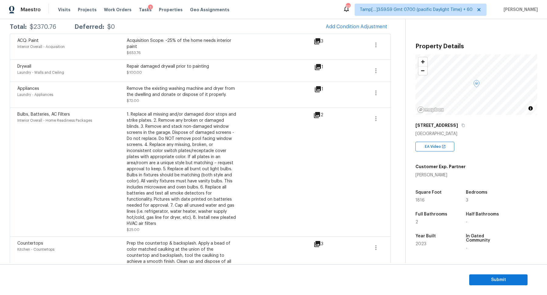
scroll to position [82, 0]
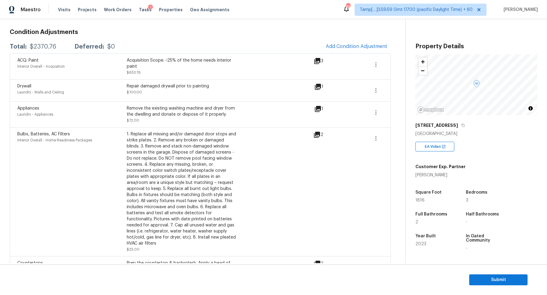
click at [39, 46] on div "$2370.76" at bounding box center [43, 47] width 26 height 6
copy div "$2370.76"
click at [482, 274] on section "Submit" at bounding box center [273, 280] width 547 height 31
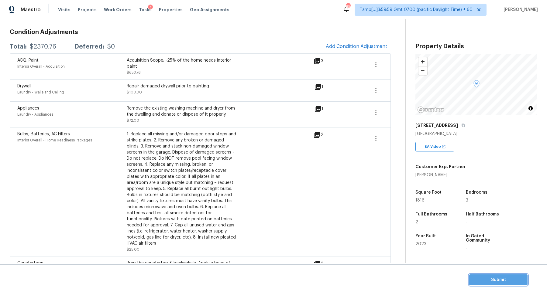
click at [485, 279] on span "Submit" at bounding box center [498, 281] width 49 height 8
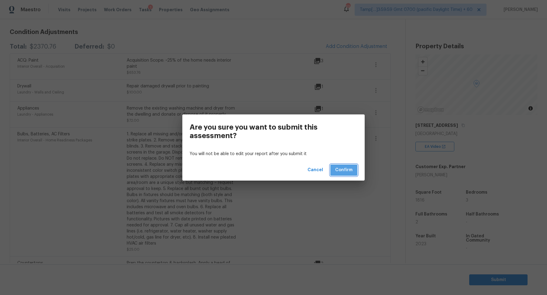
click at [355, 174] on button "Confirm" at bounding box center [343, 170] width 27 height 11
